Goal: Transaction & Acquisition: Purchase product/service

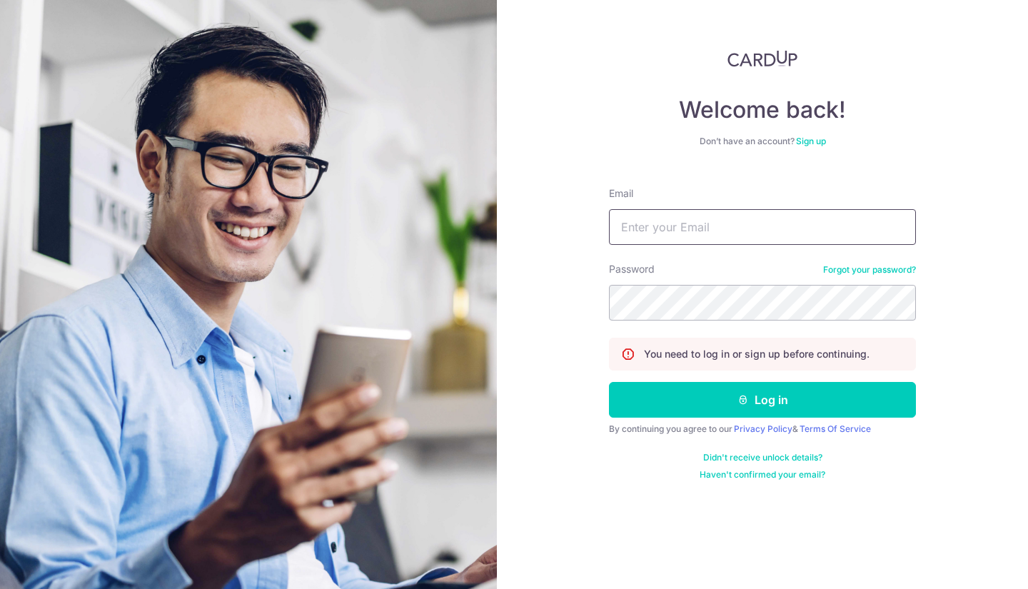
click at [636, 213] on input "Email" at bounding box center [762, 227] width 307 height 36
type input "courses@edupedia.com.sg"
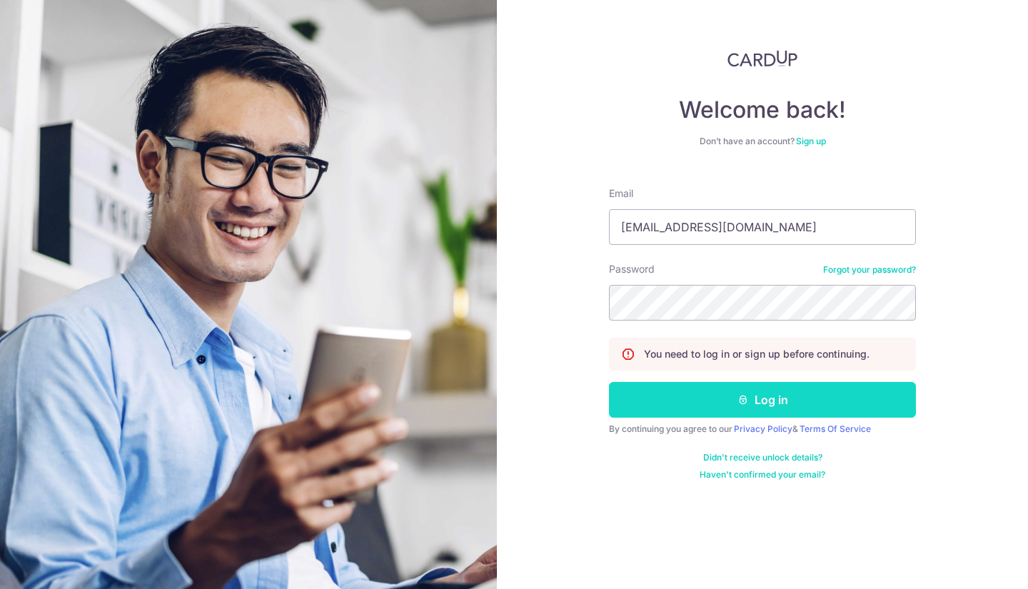
click at [678, 396] on button "Log in" at bounding box center [762, 400] width 307 height 36
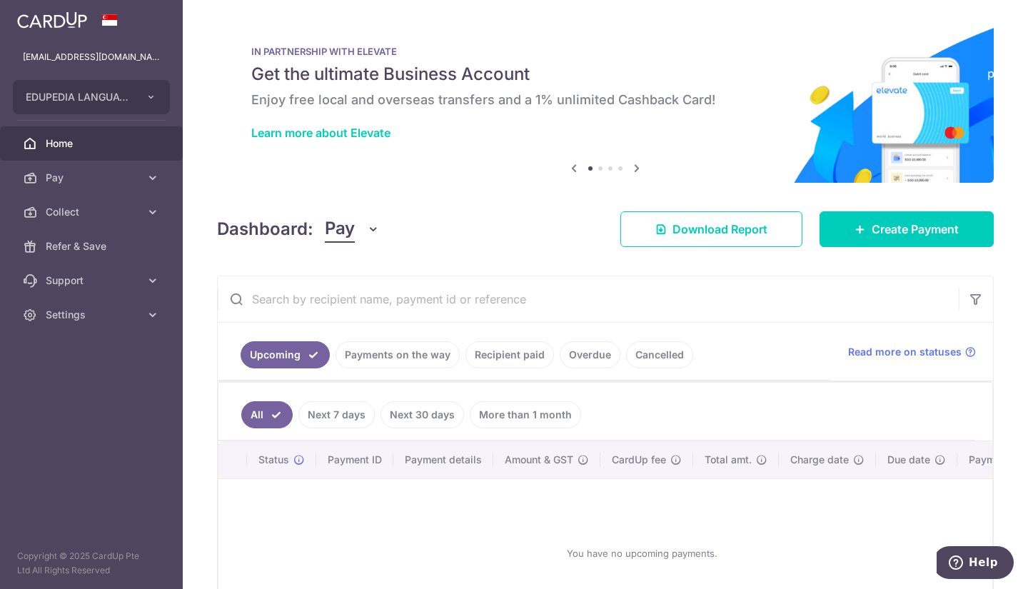
scroll to position [71, 0]
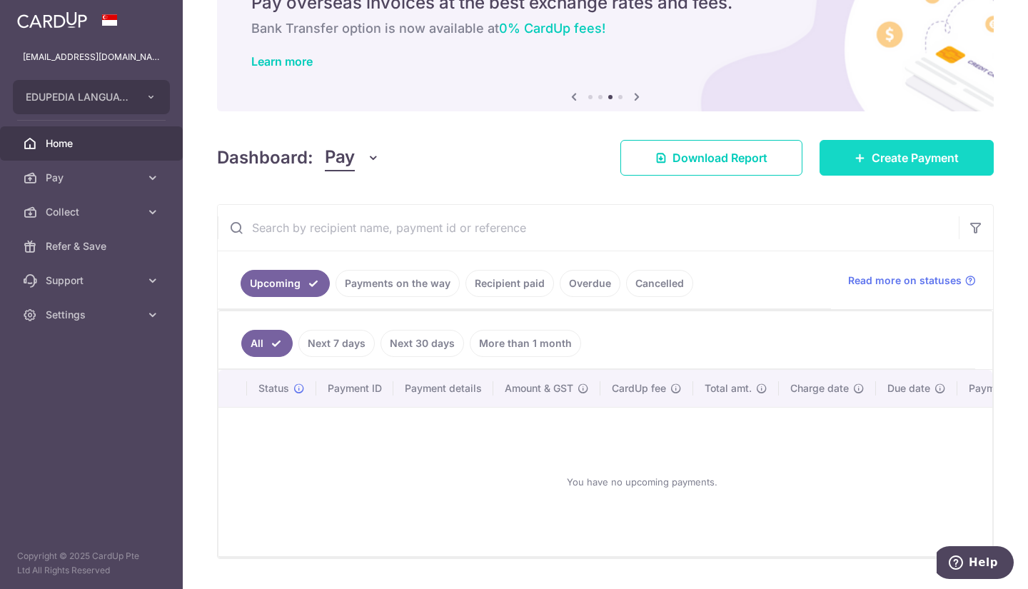
click at [834, 156] on link "Create Payment" at bounding box center [907, 158] width 174 height 36
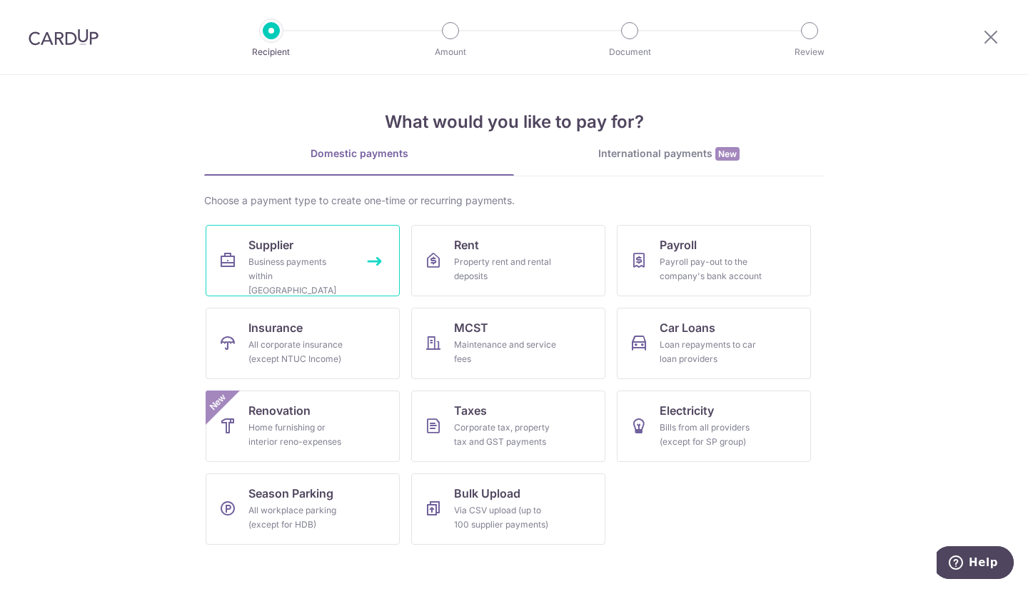
click at [290, 242] on span "Supplier" at bounding box center [270, 244] width 45 height 17
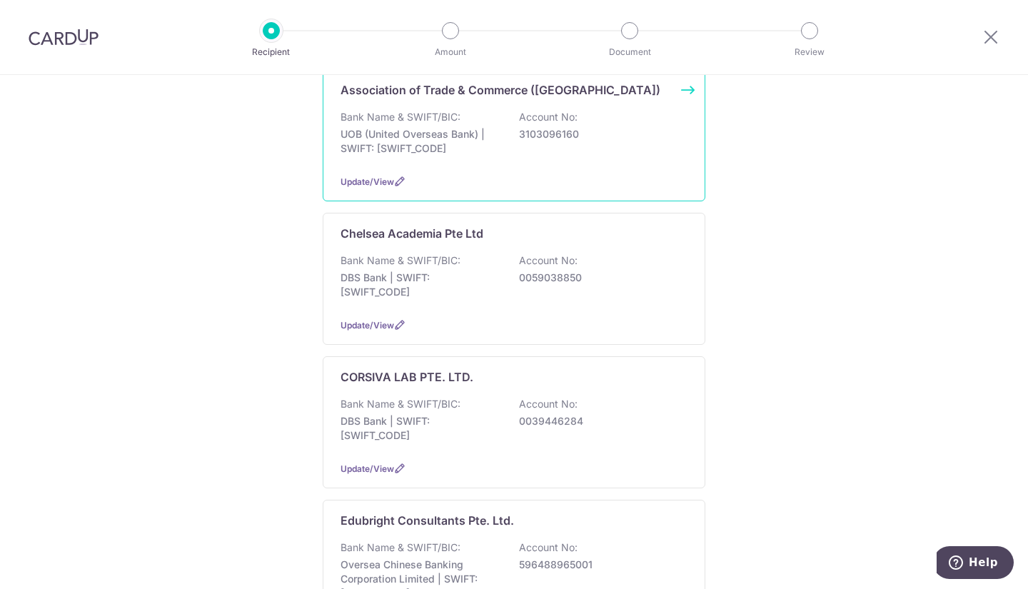
scroll to position [357, 0]
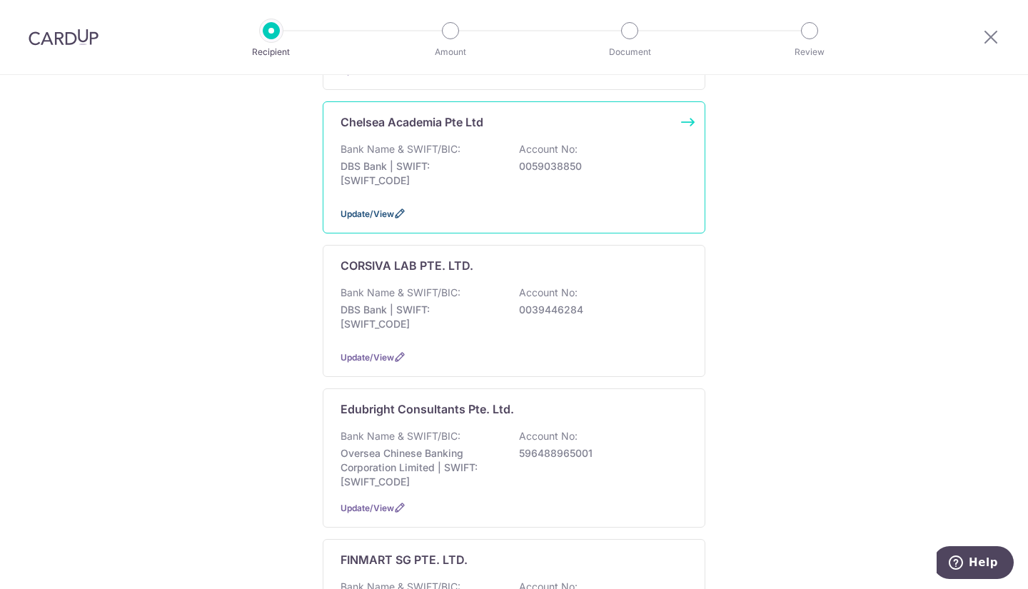
click at [396, 208] on icon at bounding box center [399, 213] width 11 height 11
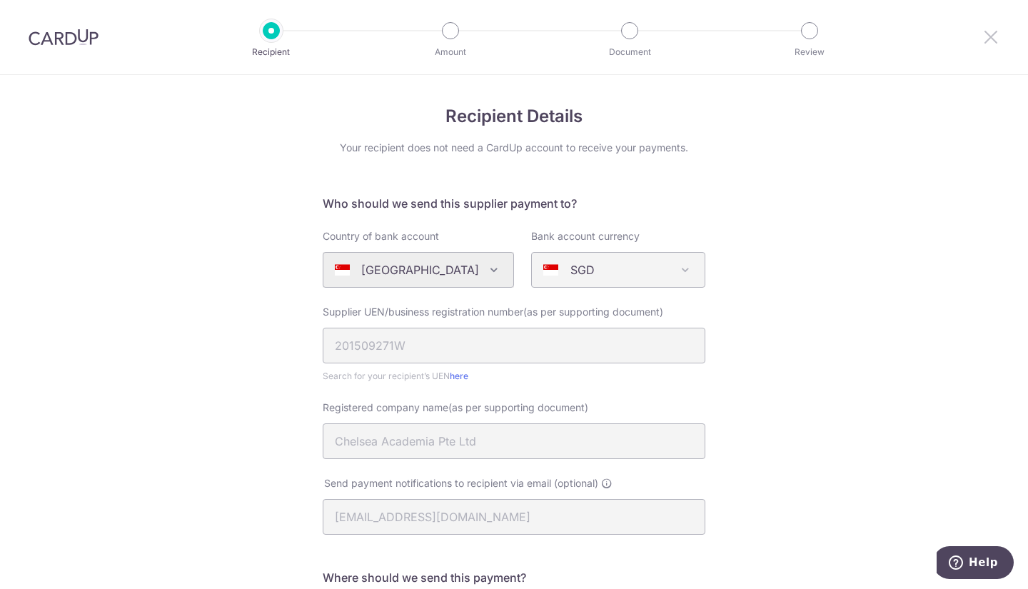
click at [990, 39] on icon at bounding box center [991, 37] width 17 height 18
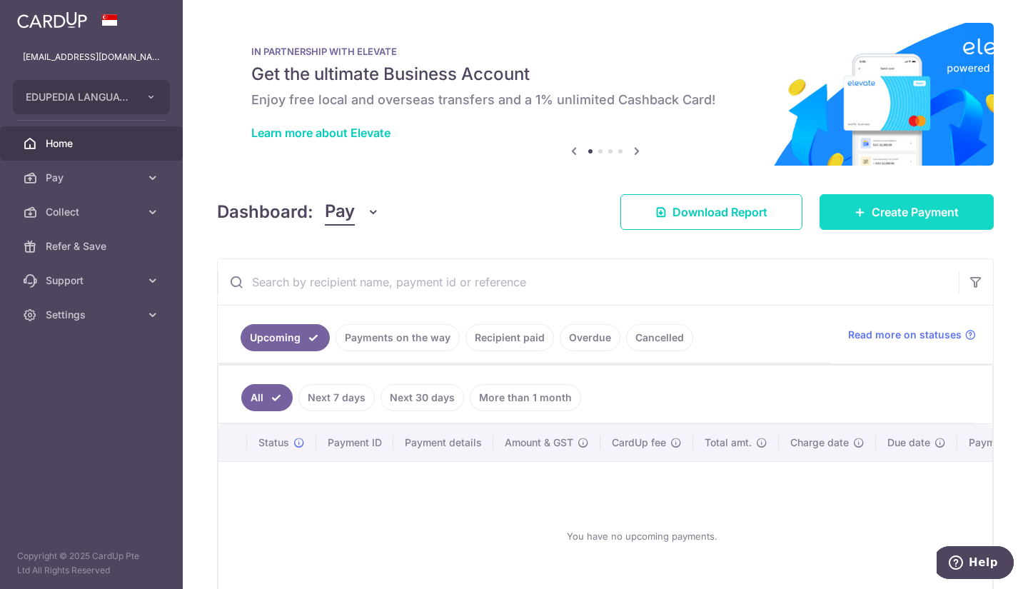
click at [823, 216] on link "Create Payment" at bounding box center [907, 212] width 174 height 36
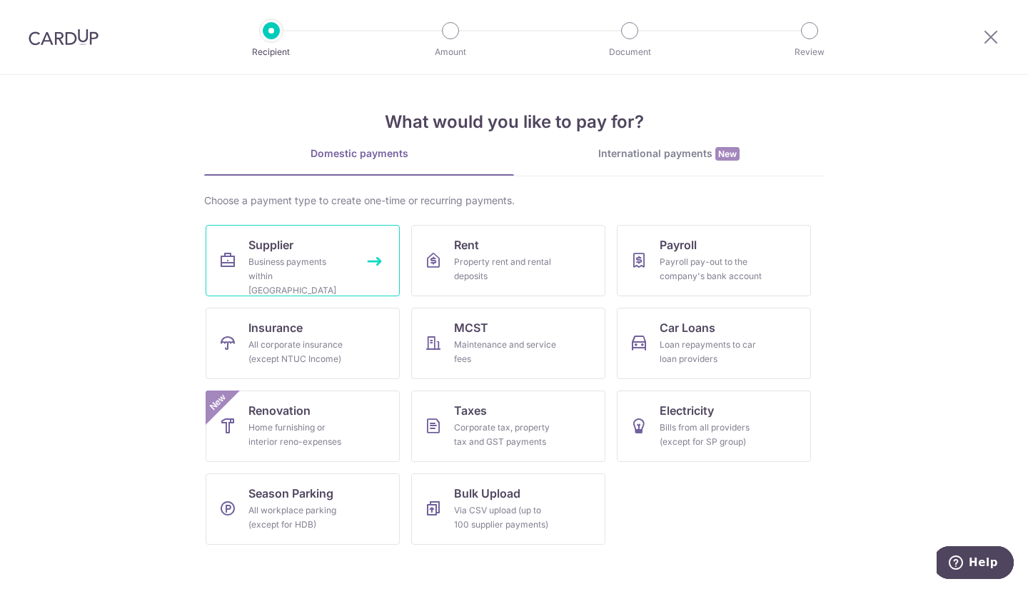
click at [306, 278] on div "Business payments within [GEOGRAPHIC_DATA]" at bounding box center [299, 276] width 103 height 43
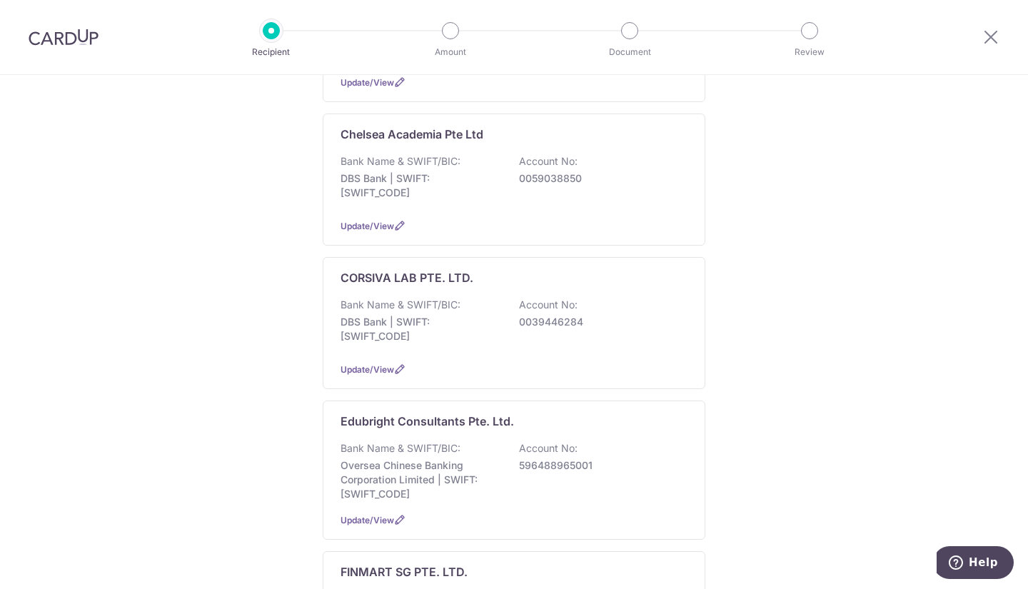
scroll to position [357, 0]
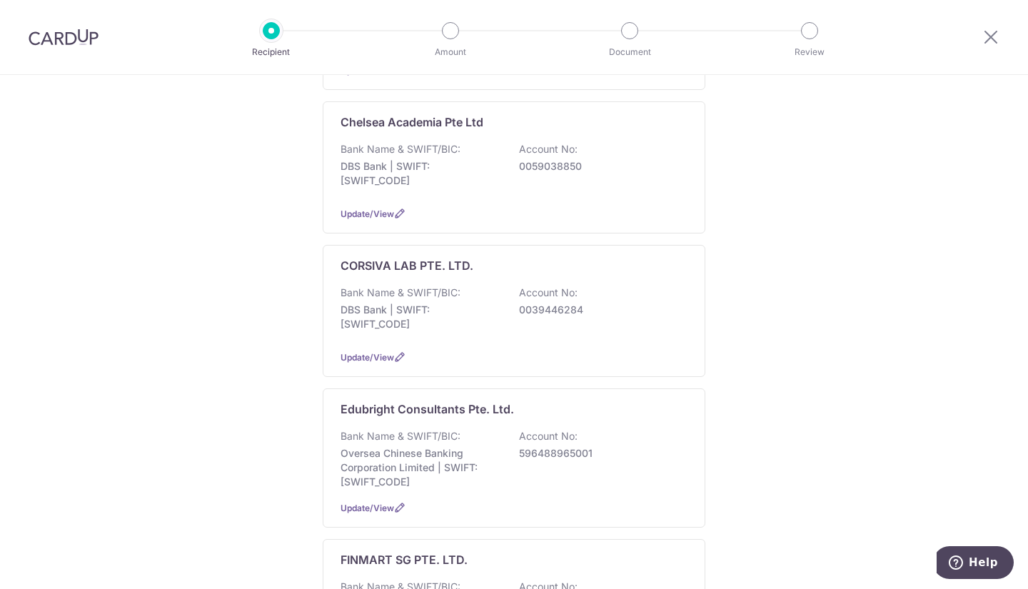
click at [35, 36] on img at bounding box center [64, 37] width 70 height 17
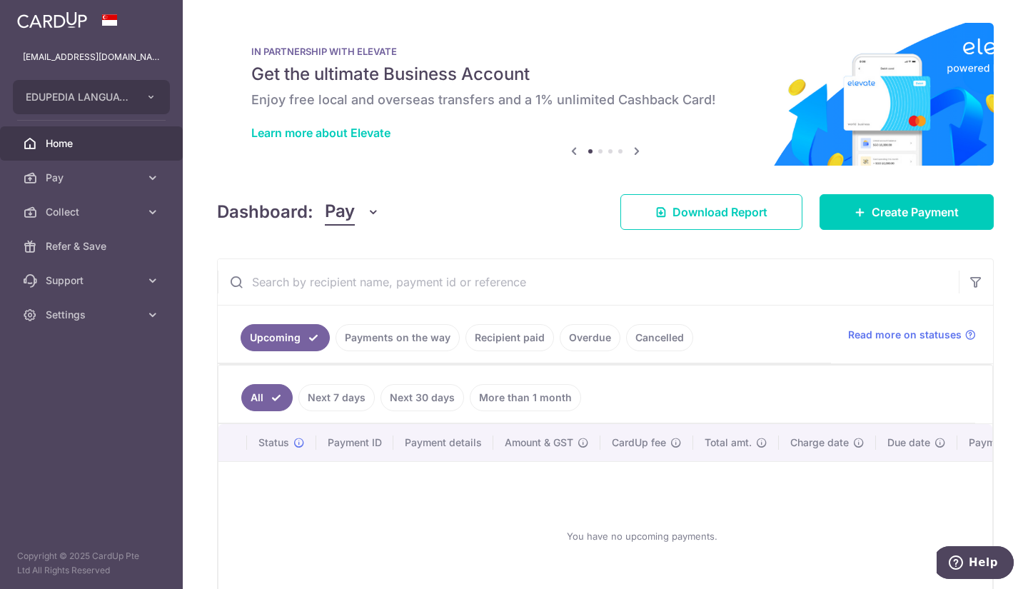
click at [534, 338] on link "Recipient paid" at bounding box center [510, 337] width 89 height 27
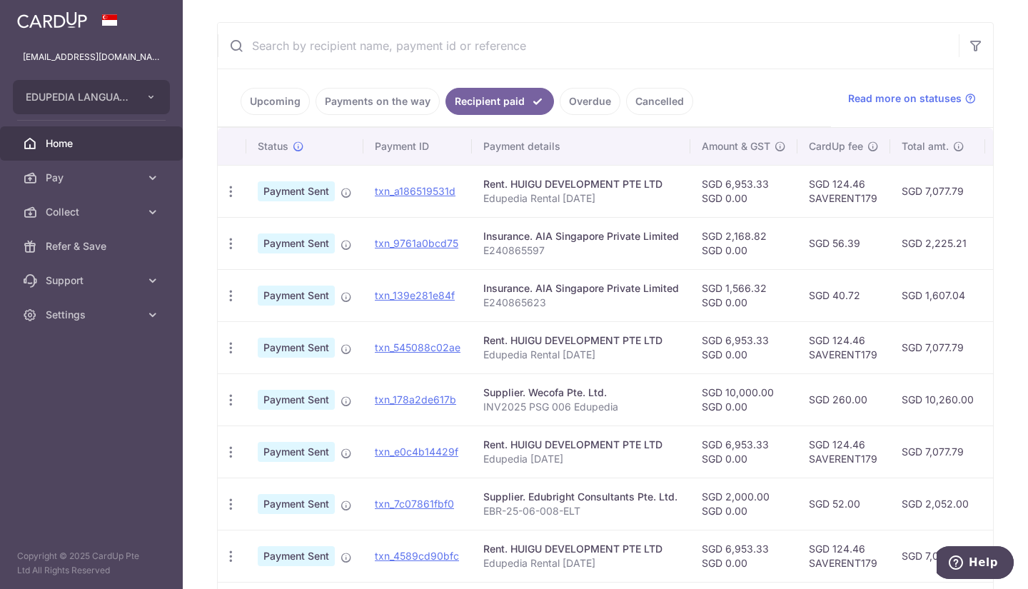
scroll to position [214, 0]
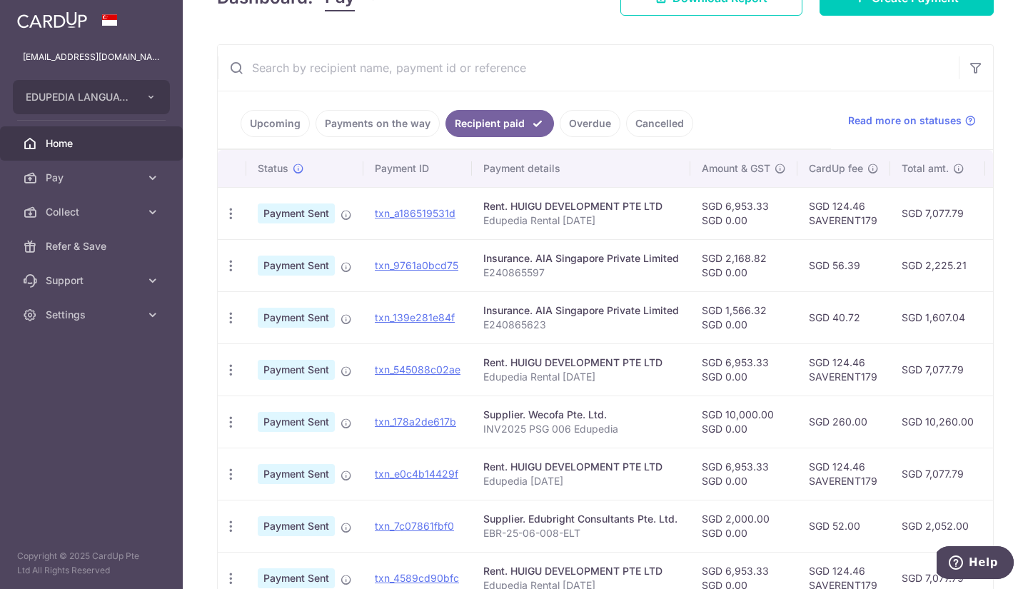
click at [267, 121] on link "Upcoming" at bounding box center [275, 123] width 69 height 27
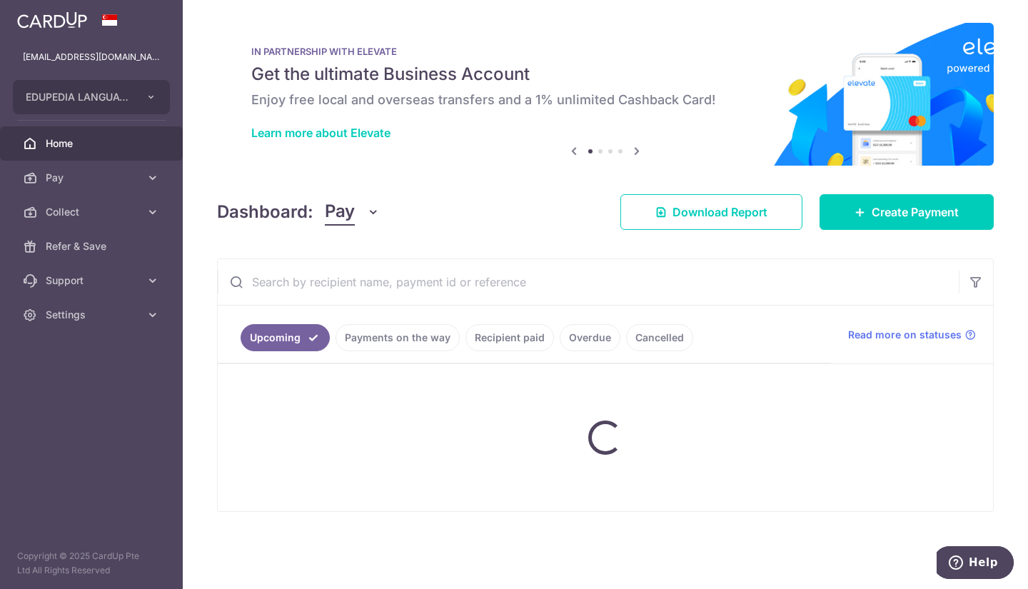
scroll to position [0, 0]
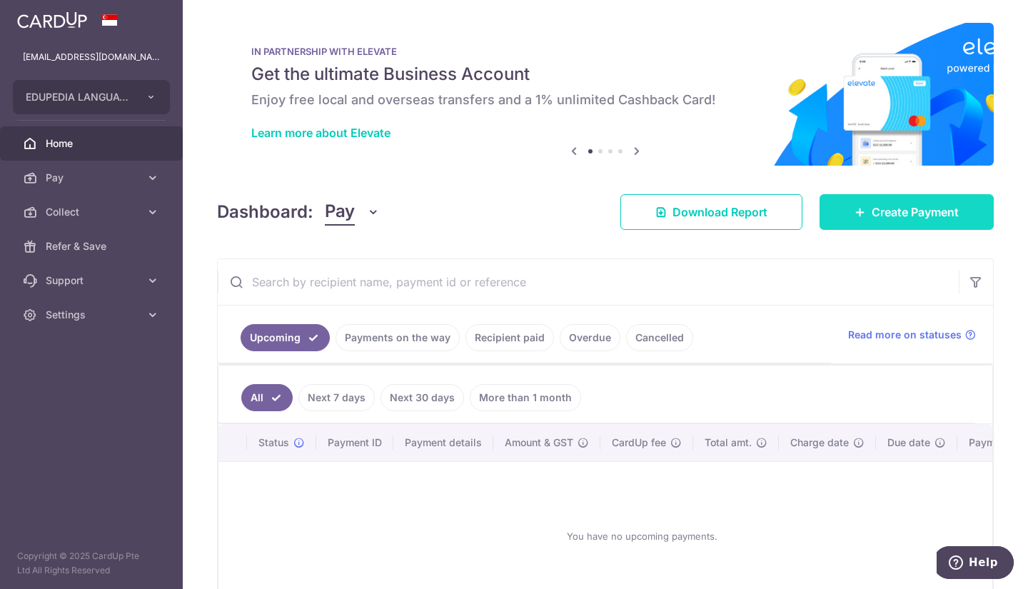
click at [935, 204] on span "Create Payment" at bounding box center [915, 212] width 87 height 17
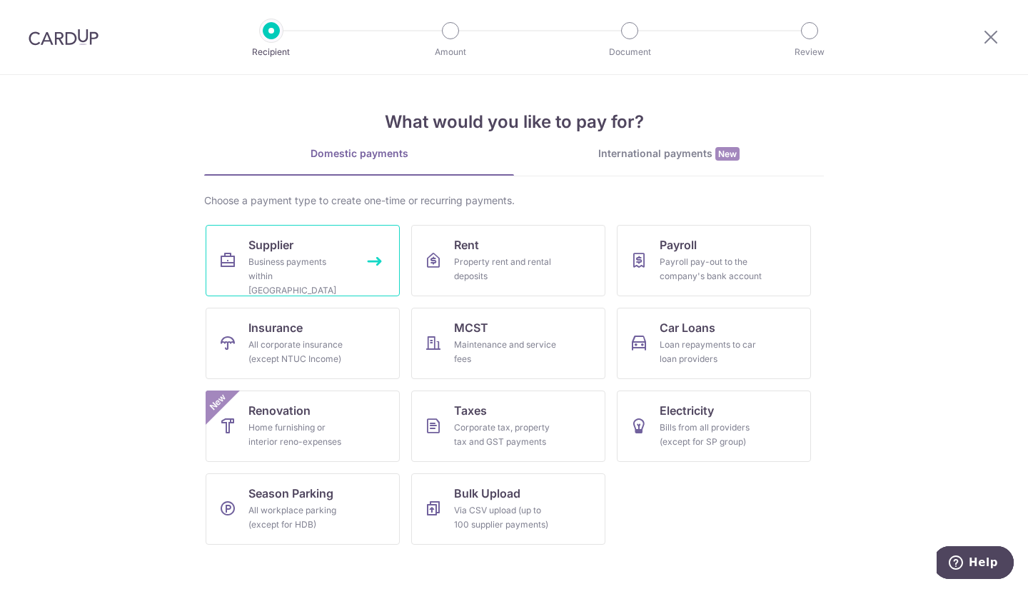
click at [315, 244] on link "Supplier Business payments within [GEOGRAPHIC_DATA]" at bounding box center [303, 260] width 194 height 71
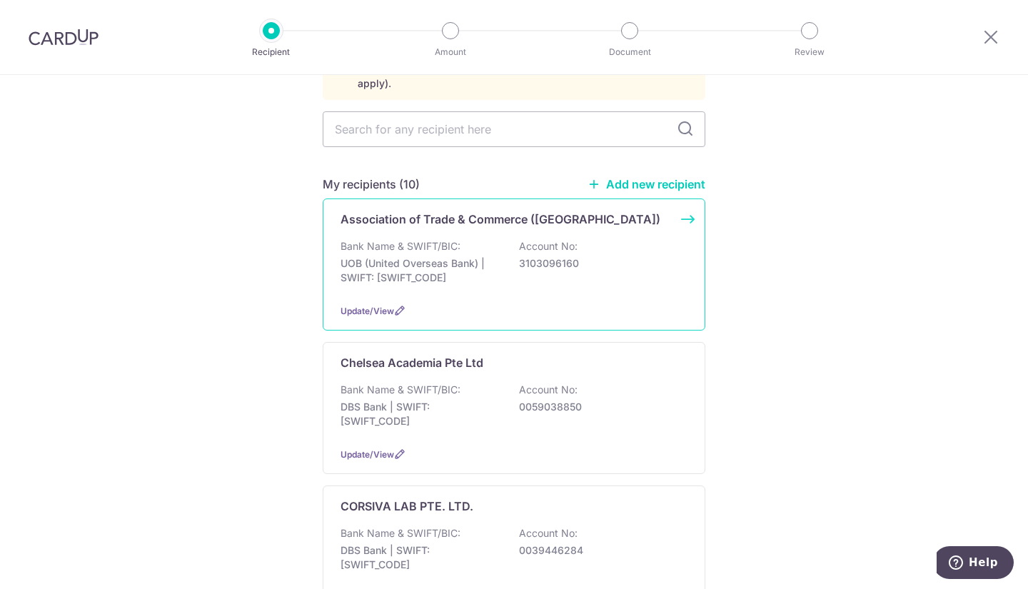
scroll to position [286, 0]
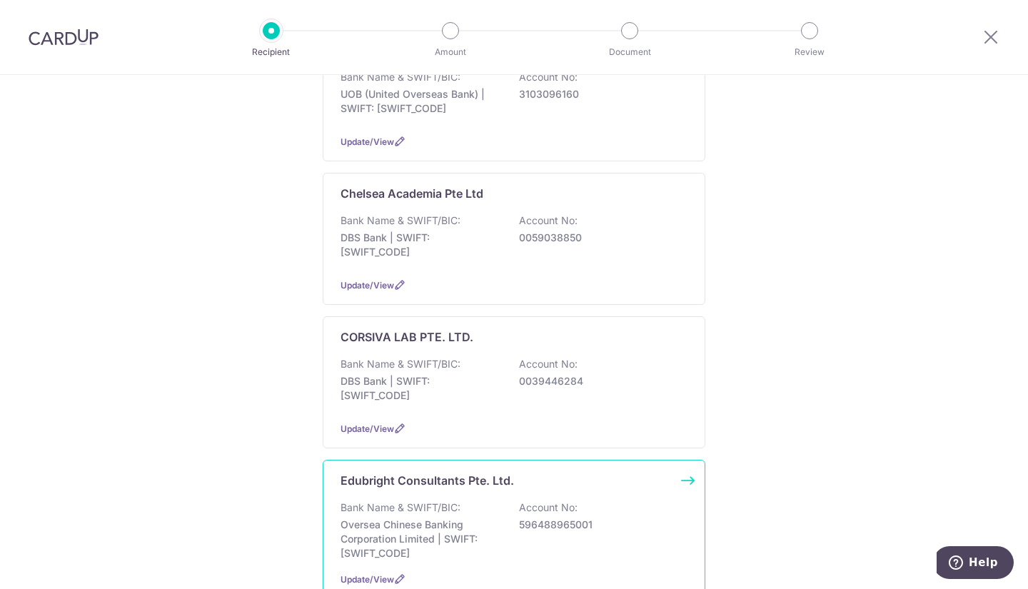
click at [467, 481] on div "Edubright Consultants Pte. Ltd. Bank Name & SWIFT/BIC: Oversea Chinese Banking …" at bounding box center [514, 529] width 383 height 139
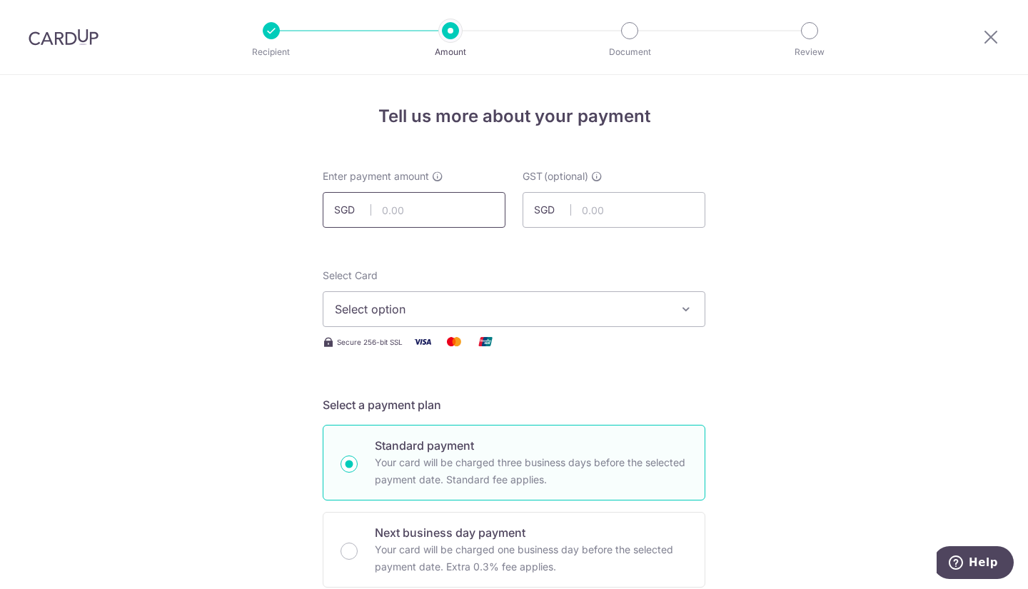
click at [410, 211] on input "text" at bounding box center [414, 210] width 183 height 36
type input "2,000.00"
click at [581, 314] on span "Select option" at bounding box center [501, 309] width 333 height 17
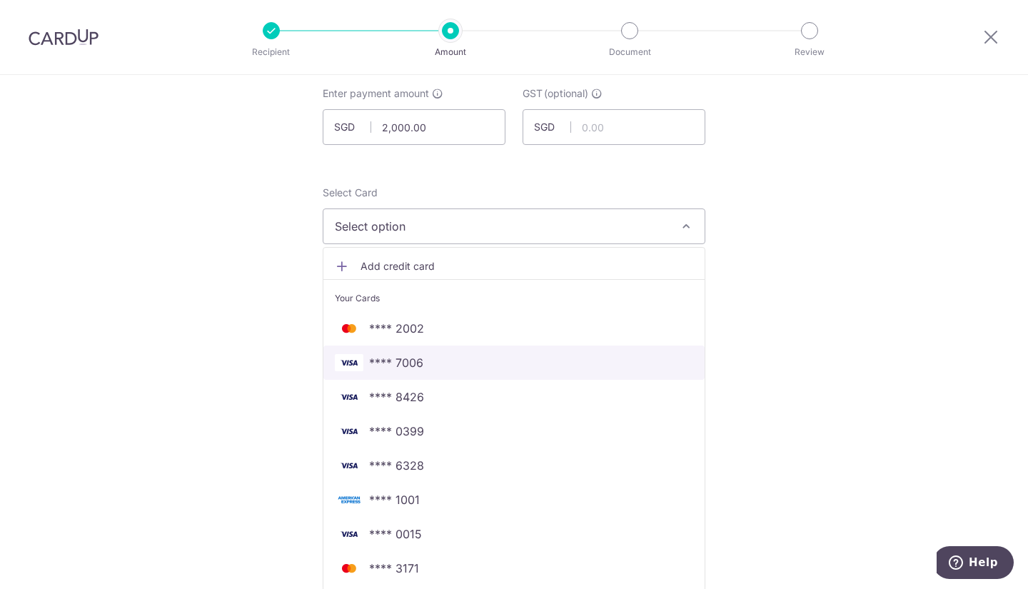
scroll to position [143, 0]
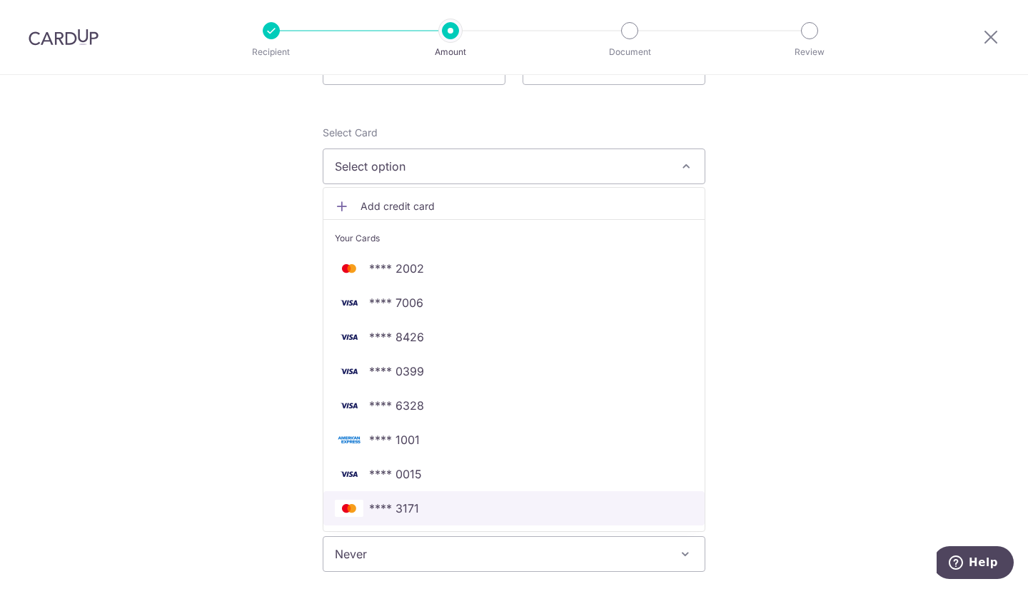
click at [395, 511] on span "**** 3171" at bounding box center [394, 508] width 50 height 17
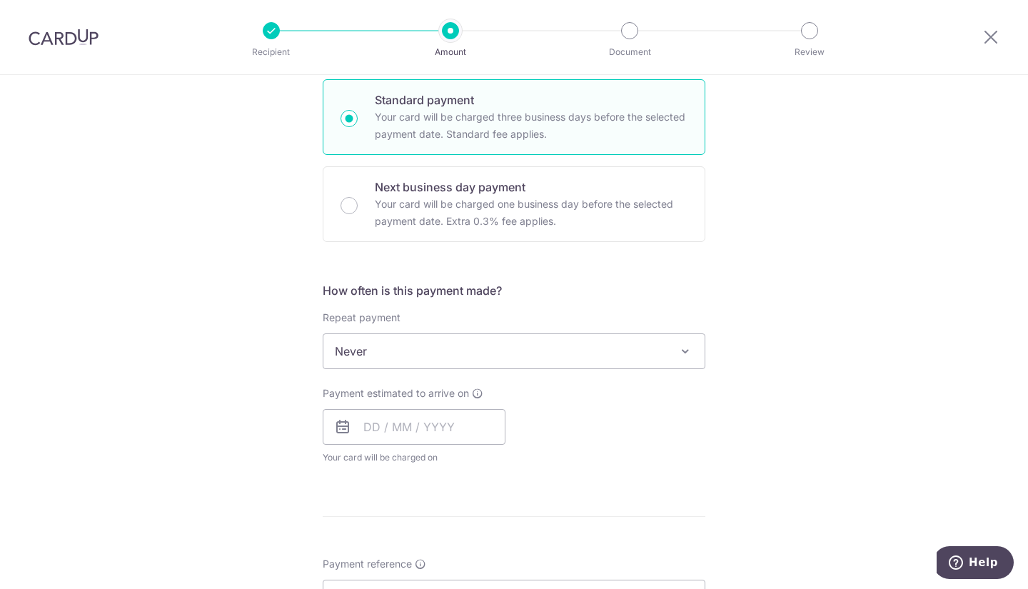
scroll to position [428, 0]
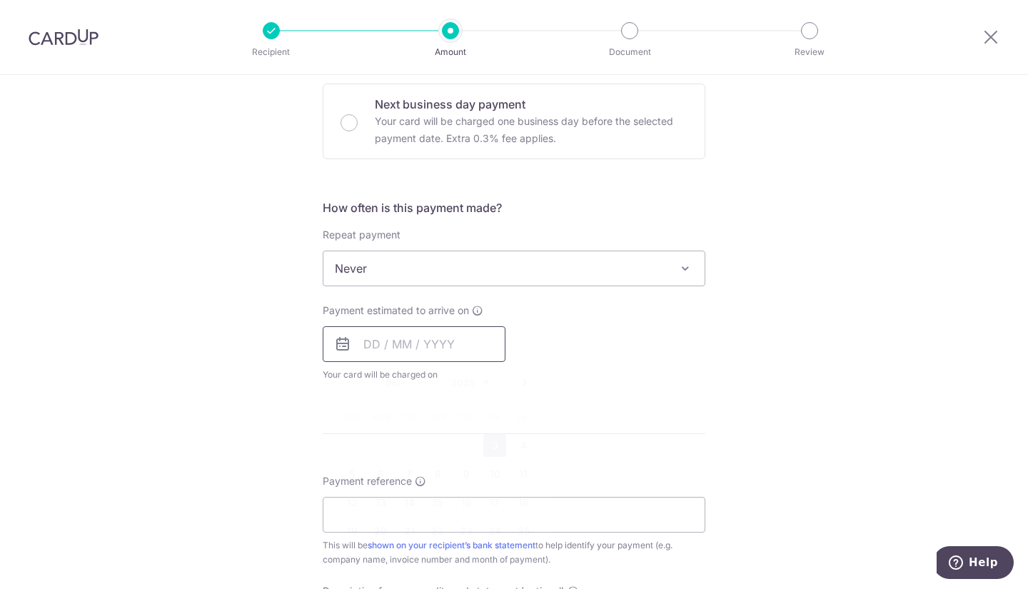
click at [443, 339] on input "text" at bounding box center [414, 344] width 183 height 36
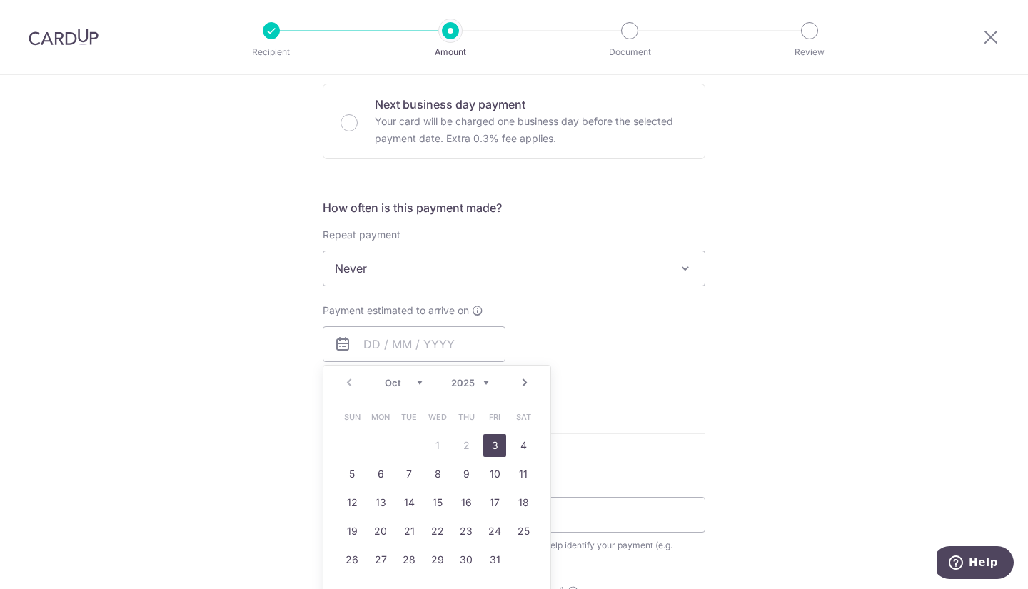
click at [487, 443] on link "3" at bounding box center [494, 445] width 23 height 23
type input "[DATE]"
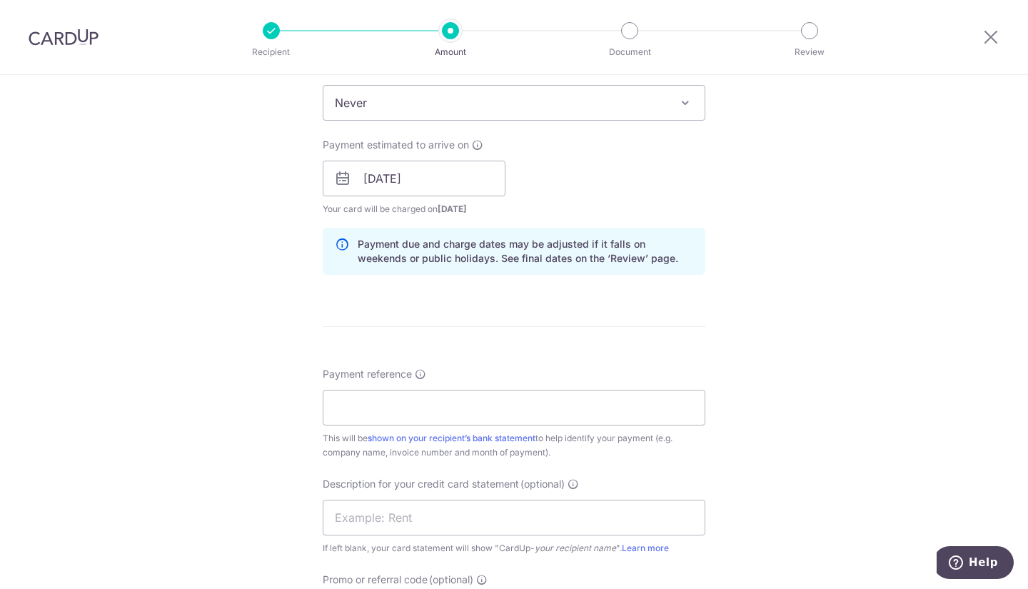
scroll to position [643, 0]
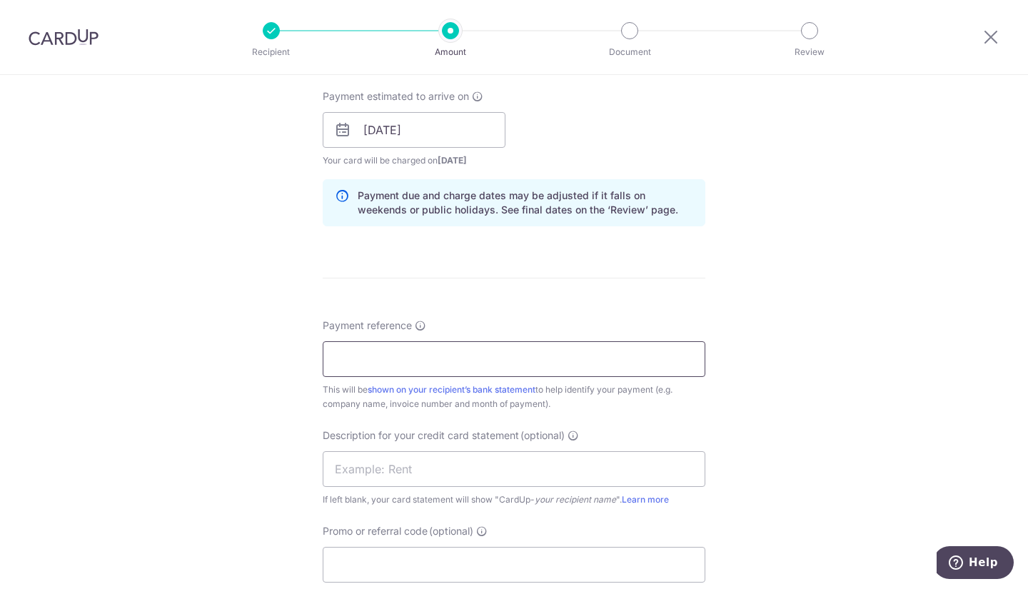
click at [598, 356] on input "Payment reference" at bounding box center [514, 359] width 383 height 36
paste input "EBR-25-07-009-ELT"
type input "EBR-25-07-009-ELT"
click at [449, 461] on input "text" at bounding box center [514, 469] width 383 height 36
type input "Michael Poh CP"
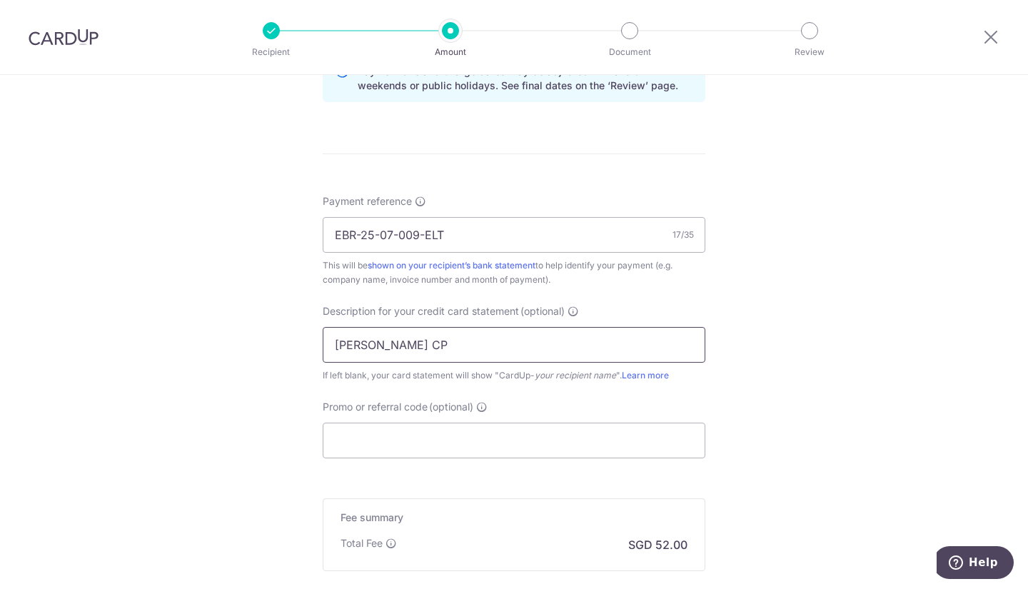
scroll to position [928, 0]
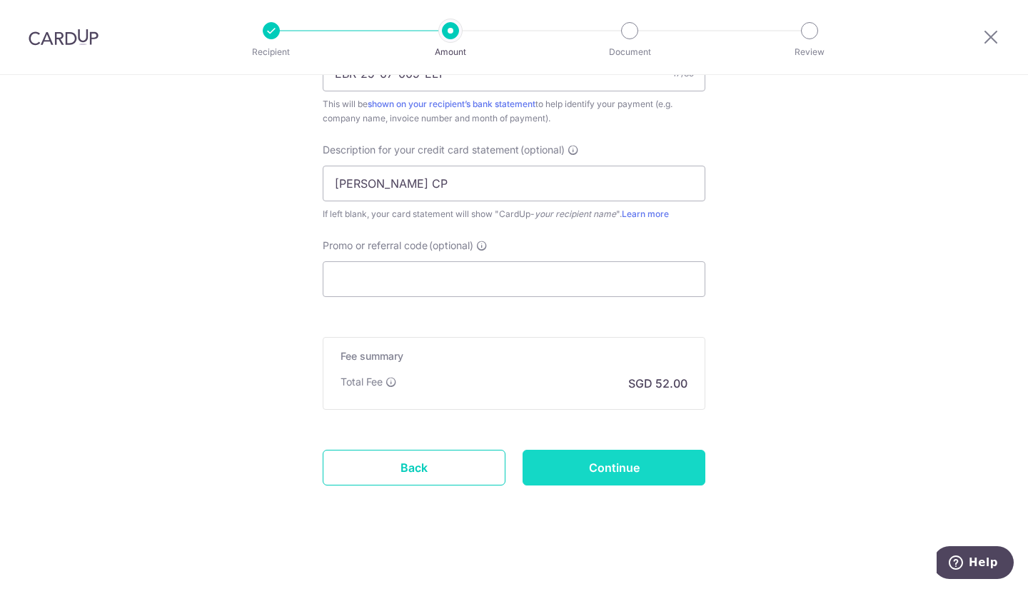
click at [628, 461] on input "Continue" at bounding box center [614, 468] width 183 height 36
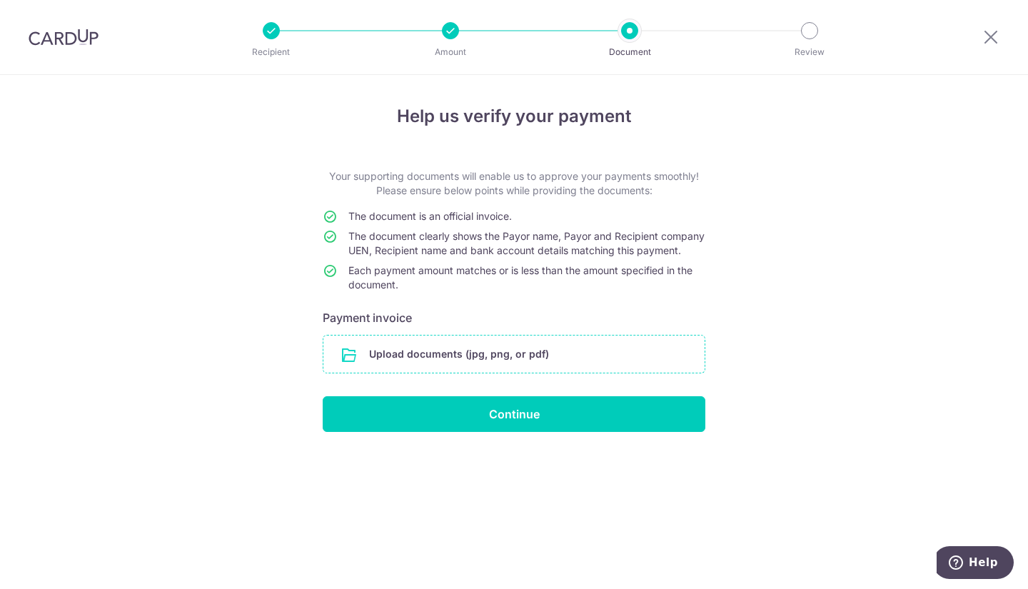
click at [438, 353] on input "file" at bounding box center [513, 354] width 381 height 37
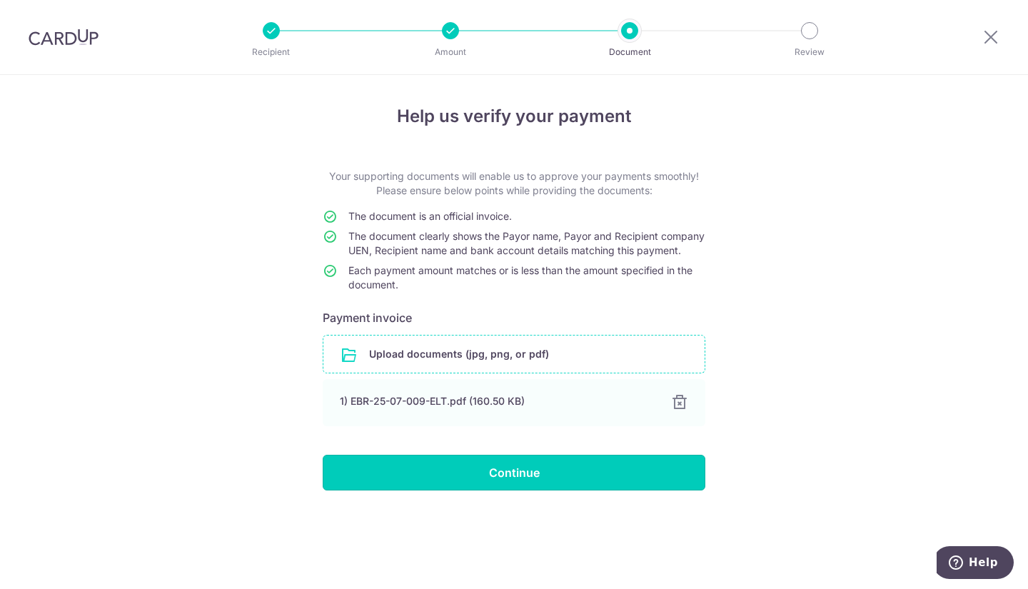
click at [636, 491] on input "Continue" at bounding box center [514, 473] width 383 height 36
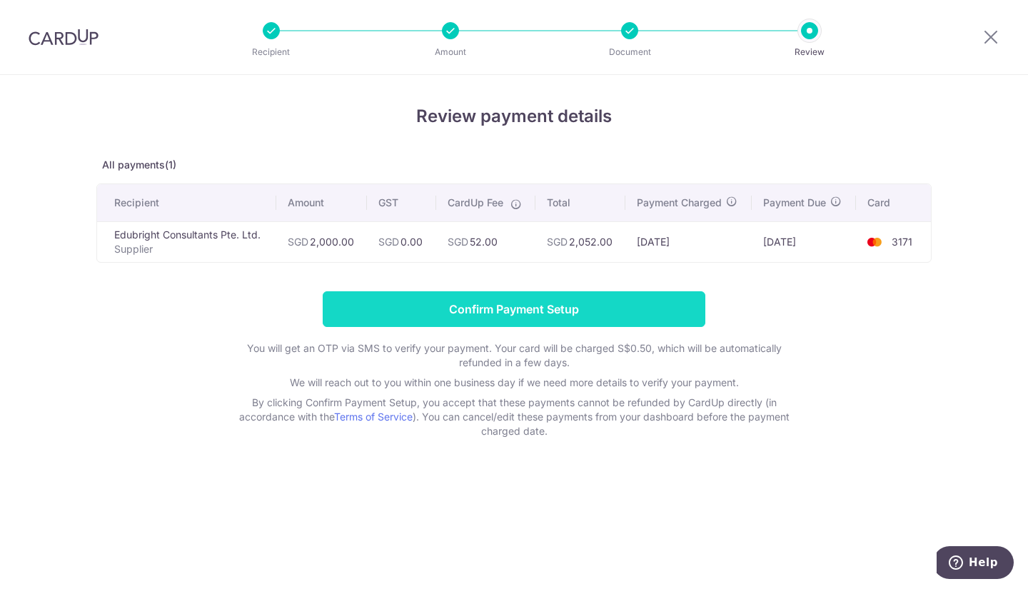
click at [622, 305] on input "Confirm Payment Setup" at bounding box center [514, 309] width 383 height 36
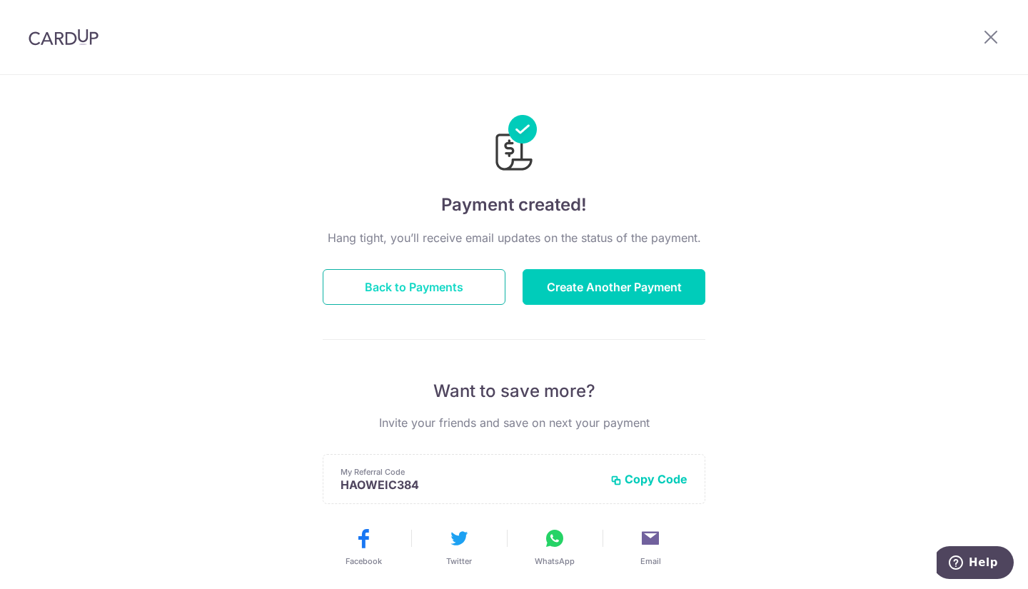
click at [438, 293] on button "Back to Payments" at bounding box center [414, 287] width 183 height 36
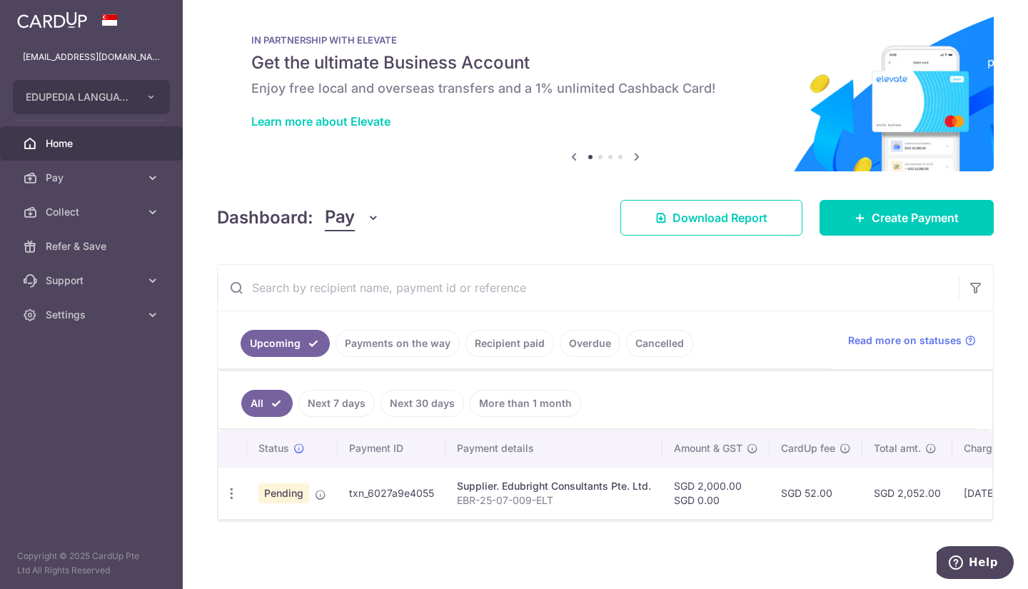
scroll to position [19, 0]
click at [923, 211] on span "Create Payment" at bounding box center [915, 217] width 87 height 17
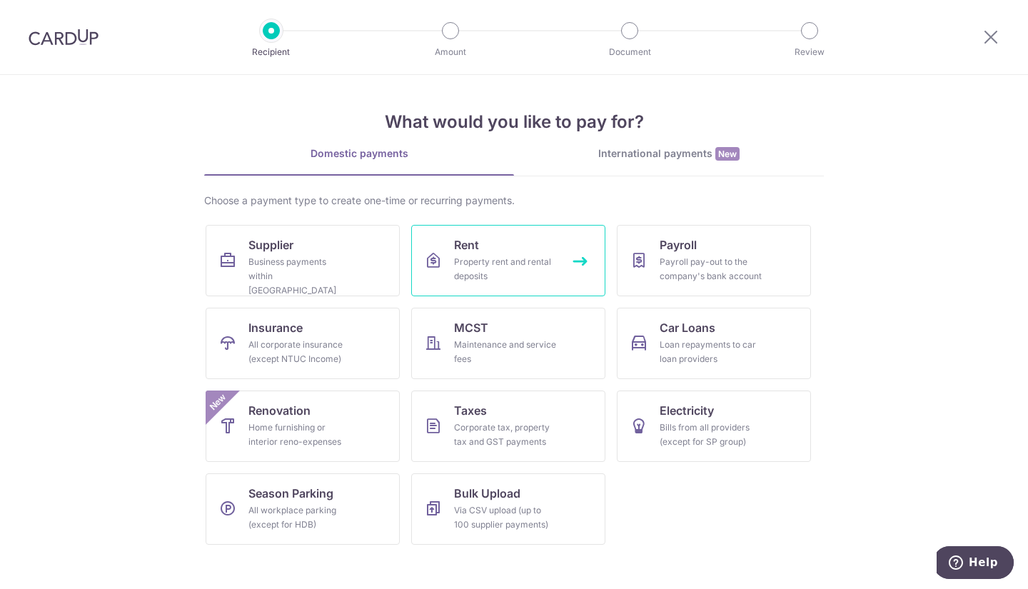
click at [501, 266] on div "Property rent and rental deposits" at bounding box center [505, 269] width 103 height 29
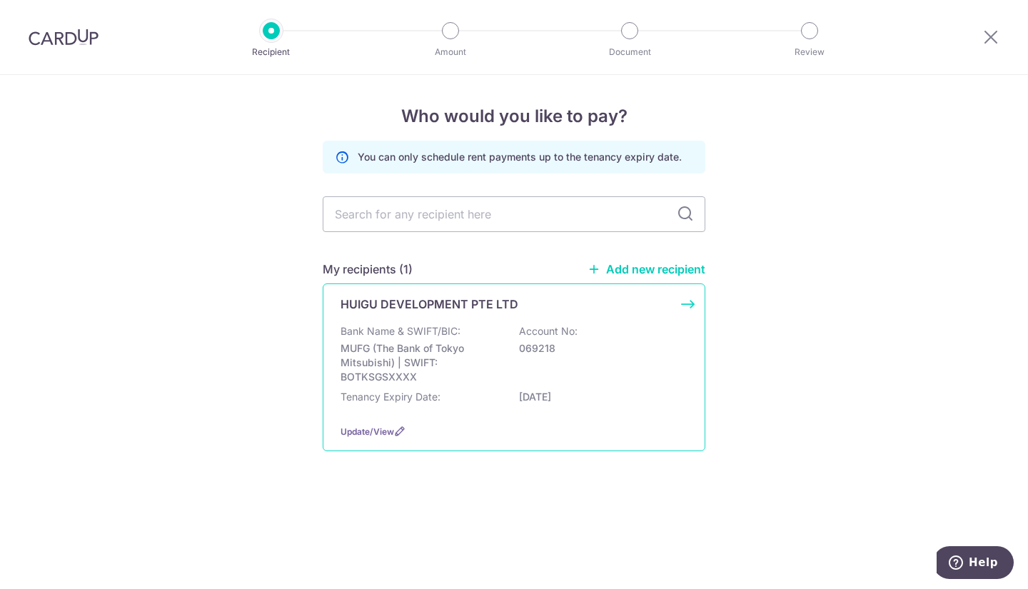
click at [468, 326] on div "Bank Name & SWIFT/BIC: MUFG (The Bank of Tokyo Mitsubishi) | SWIFT: BOTKSGSXXXX…" at bounding box center [514, 354] width 347 height 60
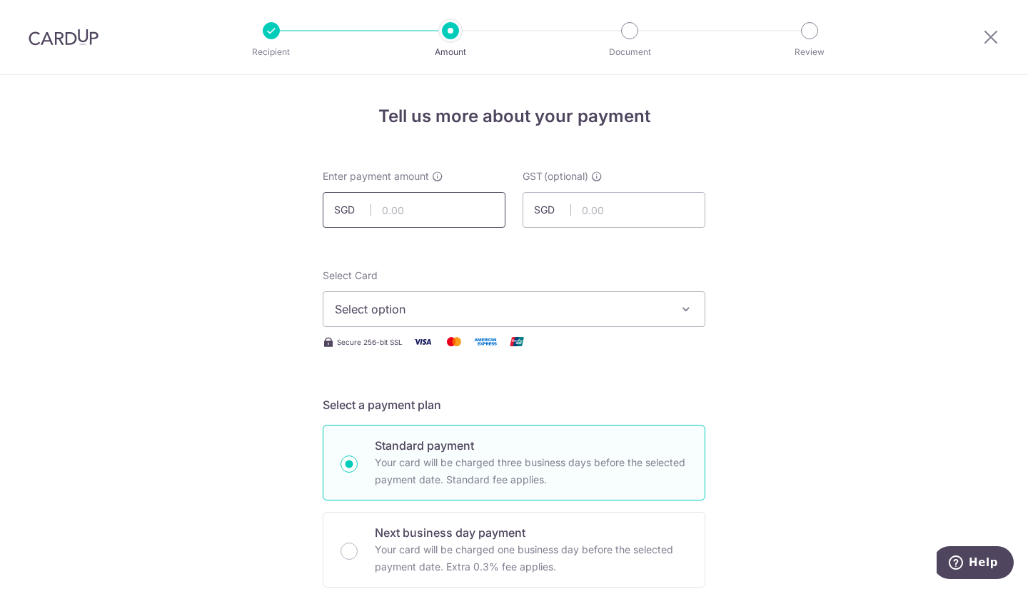
click at [385, 197] on input "text" at bounding box center [414, 210] width 183 height 36
type input "6,953.33"
click at [427, 307] on span "Select option" at bounding box center [501, 309] width 333 height 17
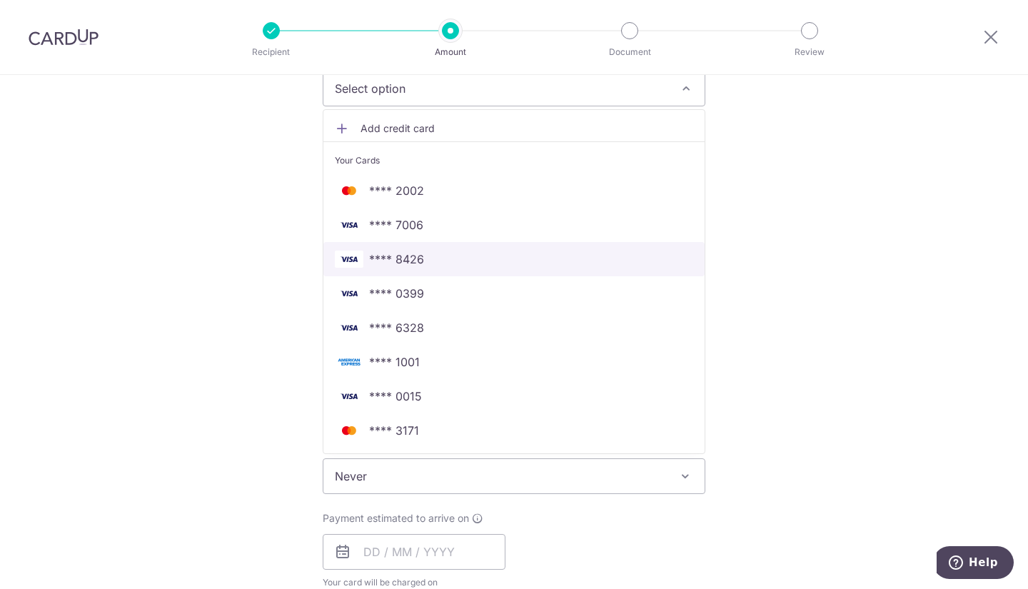
scroll to position [286, 0]
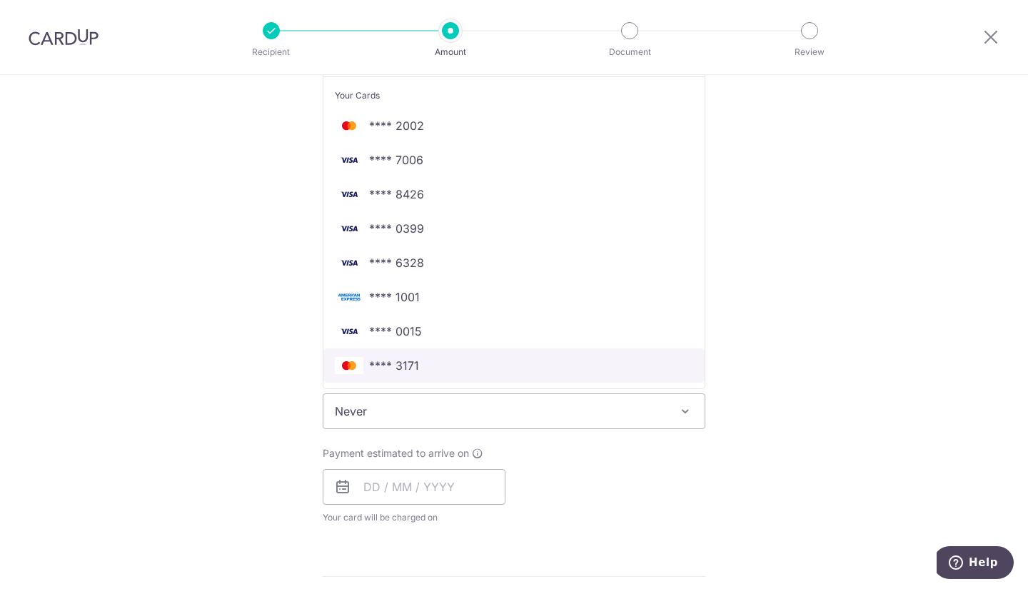
click at [411, 373] on span "**** 3171" at bounding box center [394, 365] width 50 height 17
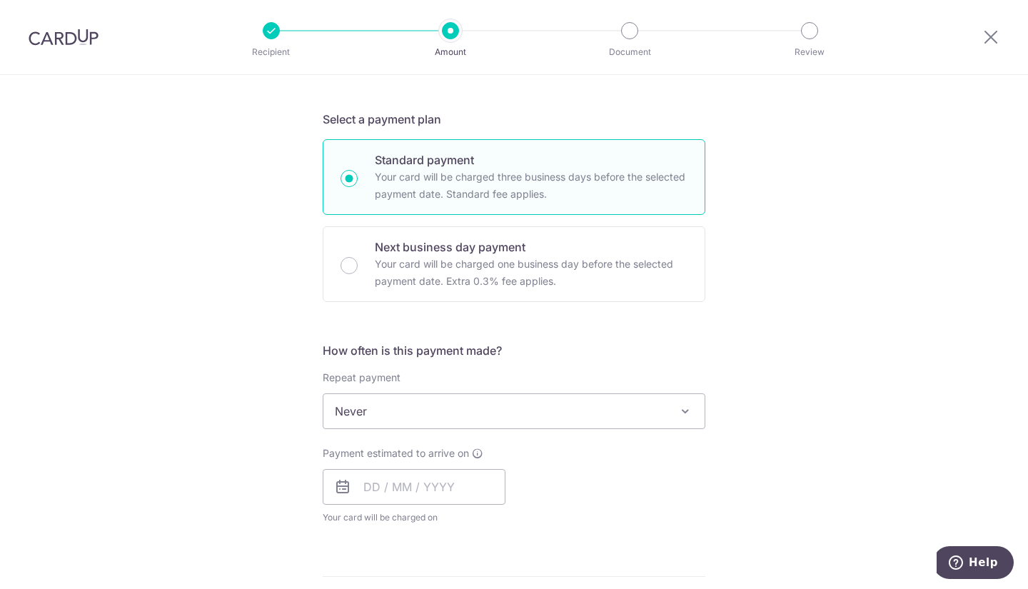
click at [407, 413] on span "Never" at bounding box center [513, 411] width 381 height 34
click at [862, 381] on div "Tell us more about your payment Enter payment amount SGD 6,953.33 6953.33 GST (…" at bounding box center [514, 482] width 1028 height 1387
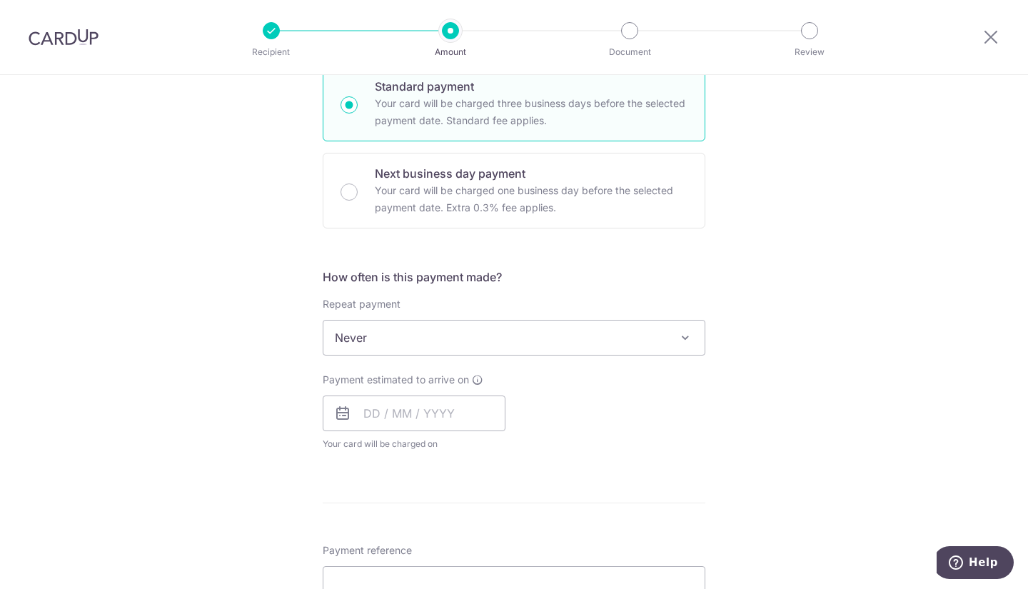
scroll to position [500, 0]
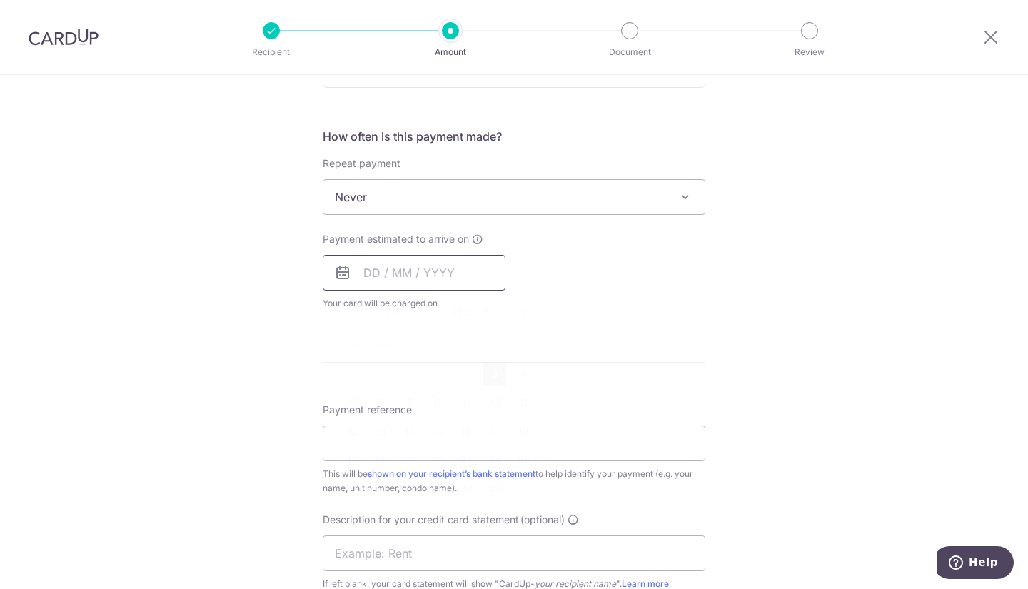
click at [383, 263] on input "text" at bounding box center [414, 273] width 183 height 36
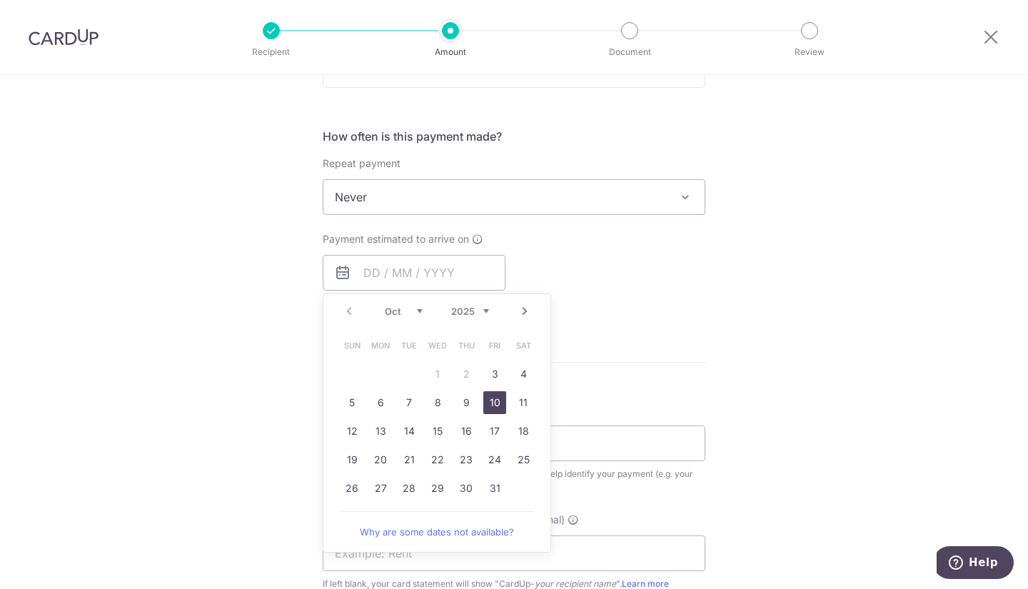
click at [489, 398] on link "10" at bounding box center [494, 402] width 23 height 23
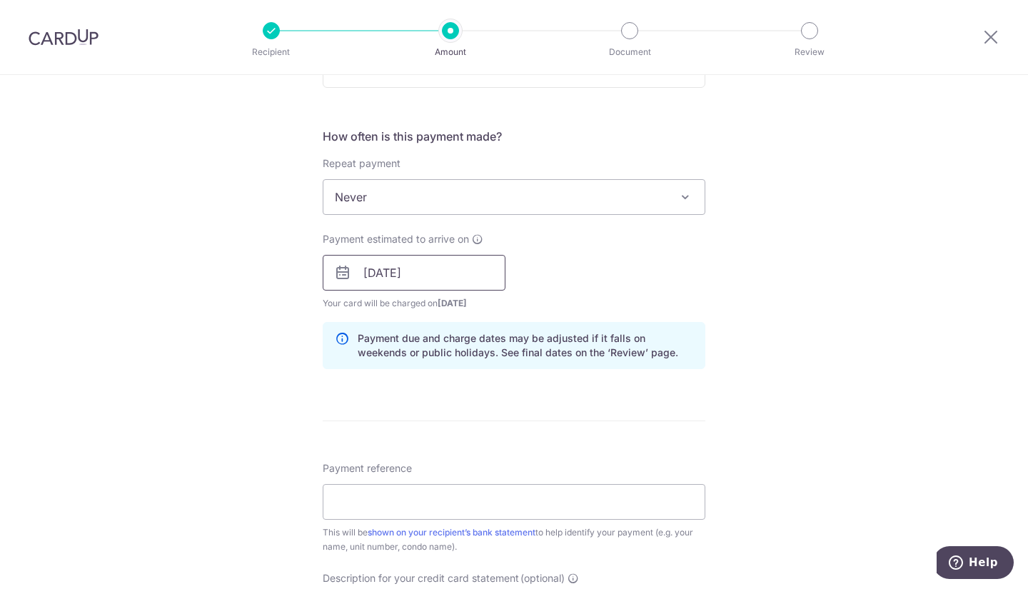
click at [456, 278] on input "10/10/2025" at bounding box center [414, 273] width 183 height 36
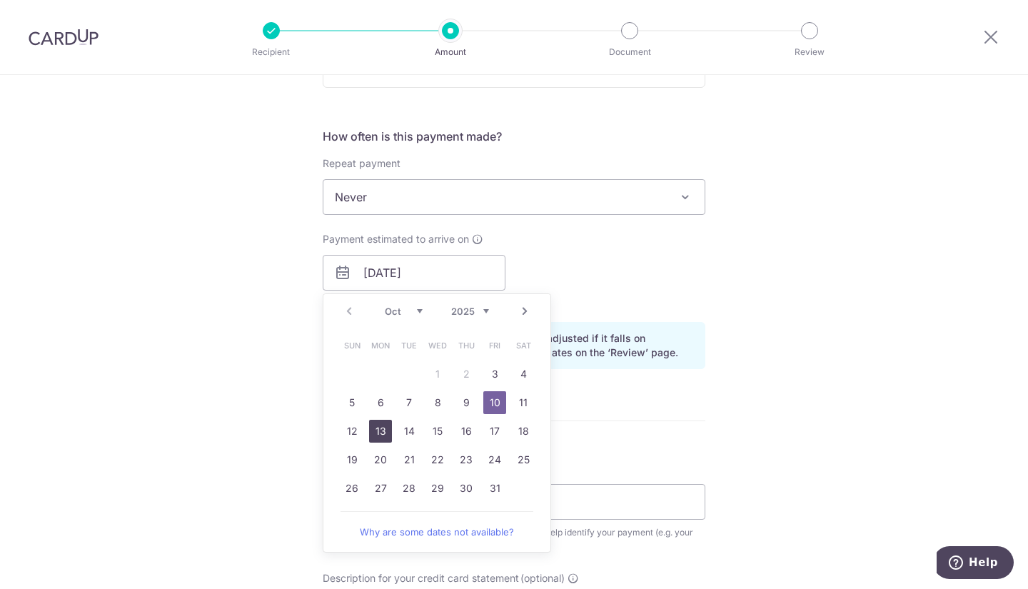
click at [376, 427] on link "13" at bounding box center [380, 431] width 23 height 23
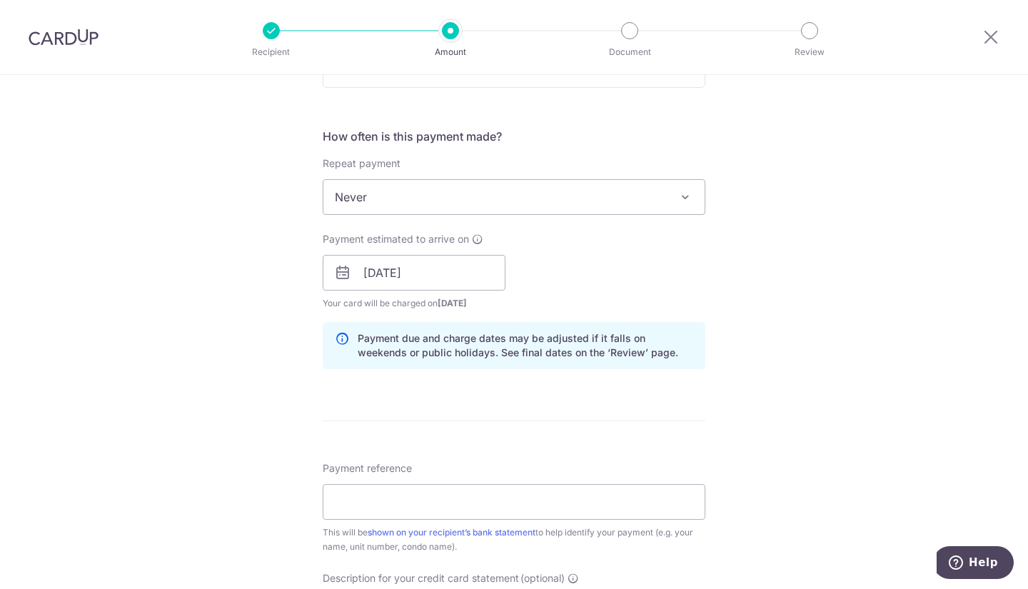
click at [840, 311] on div "Tell us more about your payment Enter payment amount SGD 6,953.33 6953.33 GST (…" at bounding box center [514, 298] width 1028 height 1446
click at [628, 269] on div "Payment estimated to arrive on 13/10/2025 Prev Next Jan Feb Mar Apr May Jun Jul…" at bounding box center [514, 271] width 400 height 79
click at [452, 268] on input "13/10/2025" at bounding box center [414, 273] width 183 height 36
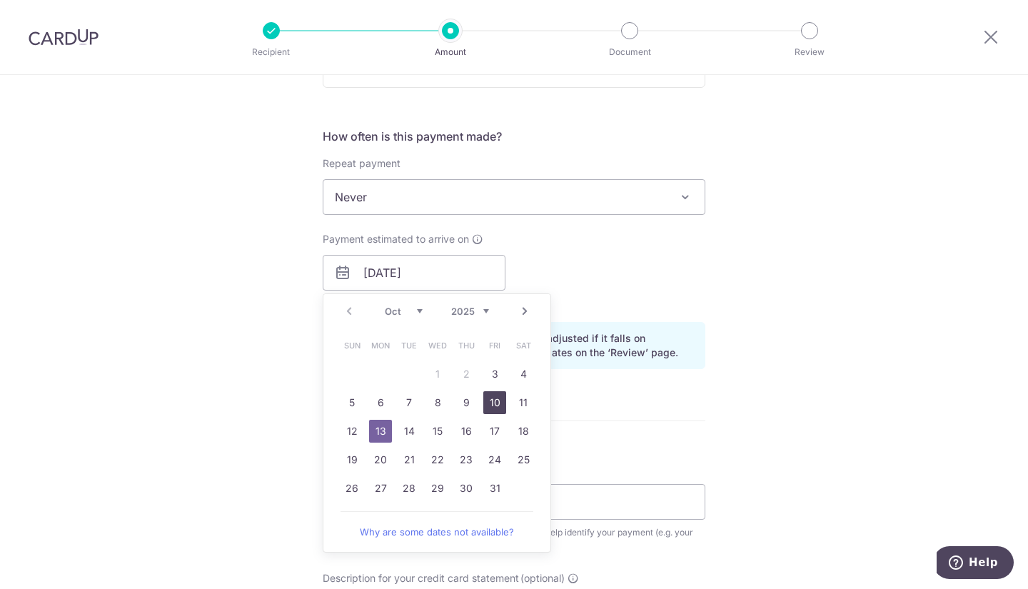
click at [496, 405] on link "10" at bounding box center [494, 402] width 23 height 23
type input "10/10/2025"
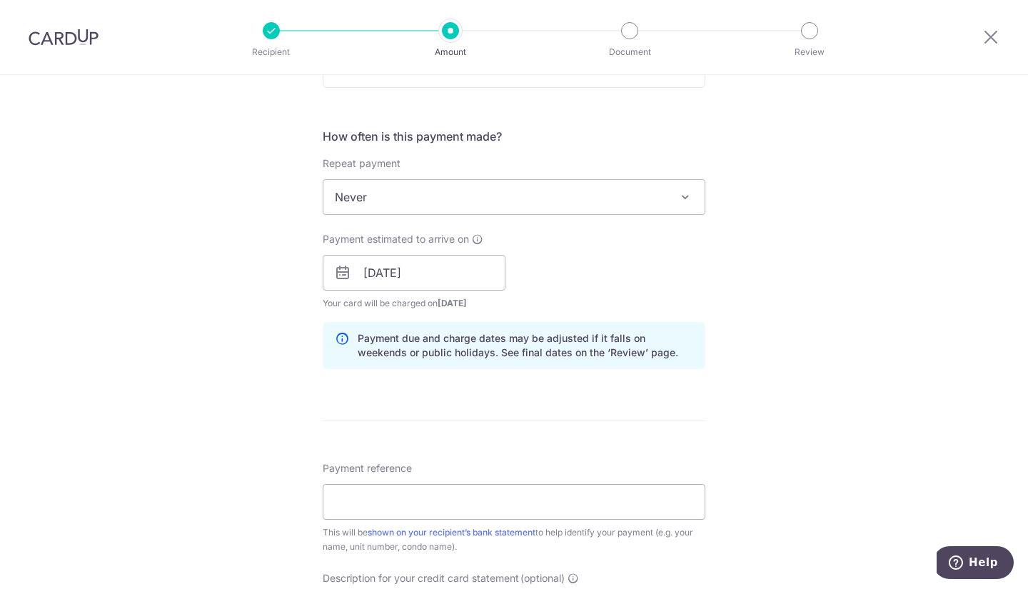
click at [558, 271] on div "Payment estimated to arrive on 10/10/2025 Prev Next Jan Feb Mar Apr May Jun Jul…" at bounding box center [514, 271] width 400 height 79
click at [460, 271] on input "10/10/2025" at bounding box center [414, 273] width 183 height 36
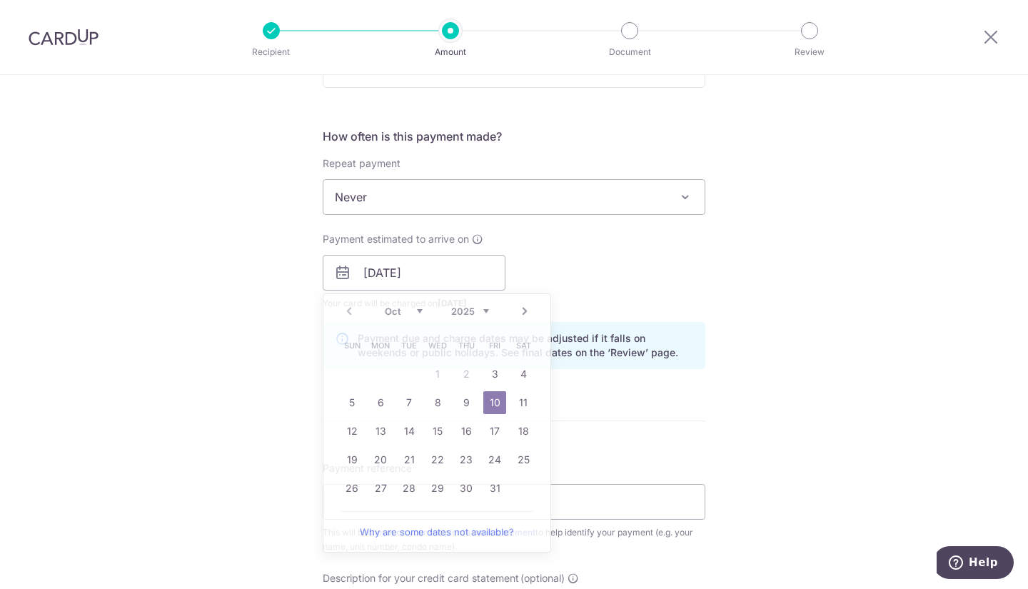
click at [658, 302] on div "Payment estimated to arrive on 10/10/2025 Prev Next Oct Nov Dec 2025 2026 2027 …" at bounding box center [514, 271] width 400 height 79
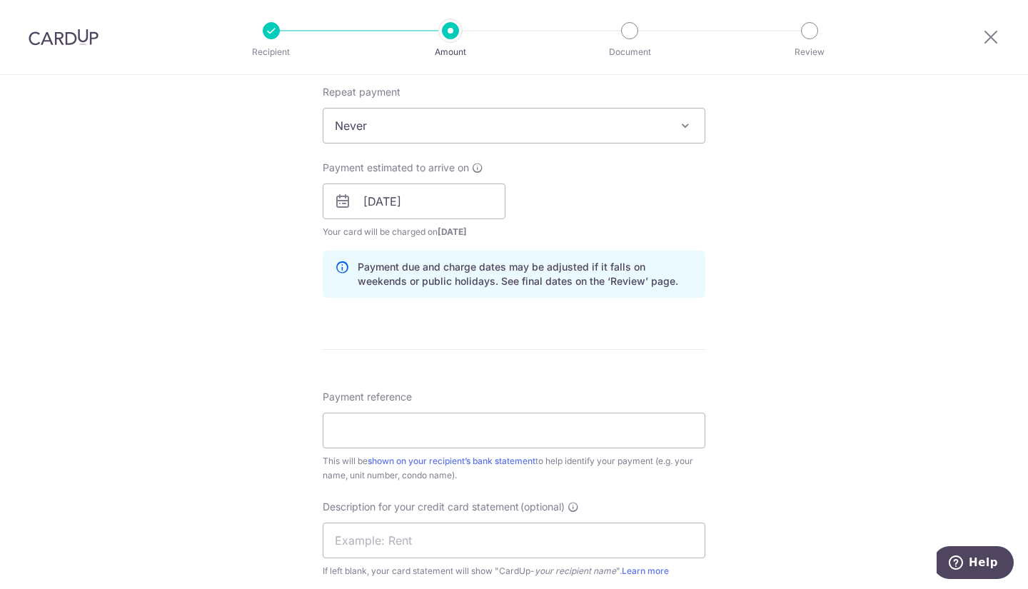
scroll to position [714, 0]
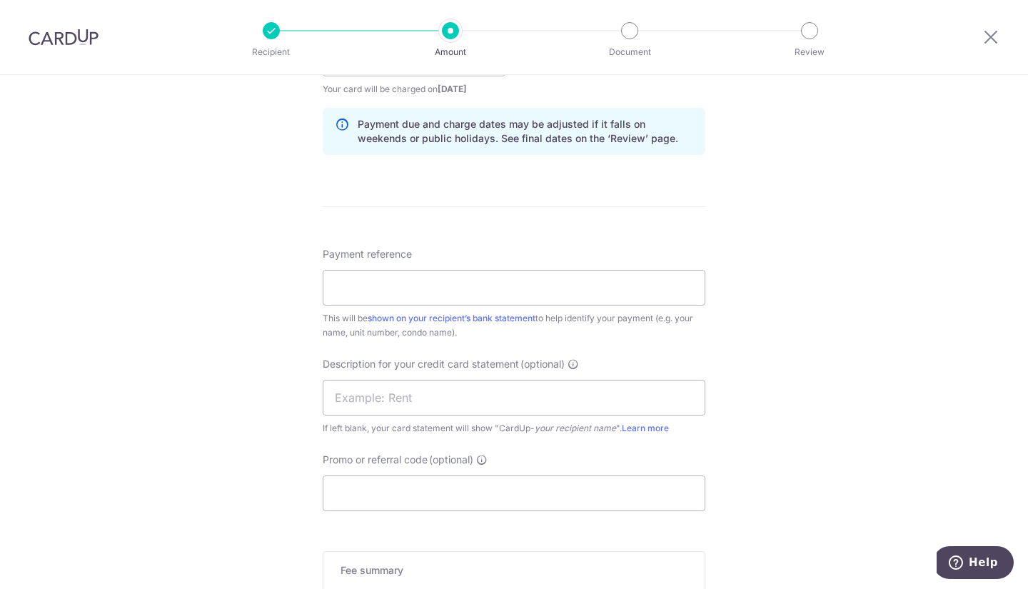
click at [656, 268] on div "Payment reference This will be shown on your recipient’s bank statement to help…" at bounding box center [514, 293] width 383 height 93
click at [636, 284] on input "Payment reference" at bounding box center [514, 288] width 383 height 36
click at [438, 288] on input "Edupedia Rental Jul2024" at bounding box center [514, 288] width 383 height 36
click at [506, 286] on input "Edupedia Rental Oct2024" at bounding box center [514, 288] width 383 height 36
type input "Edupedia Rental Oct2025"
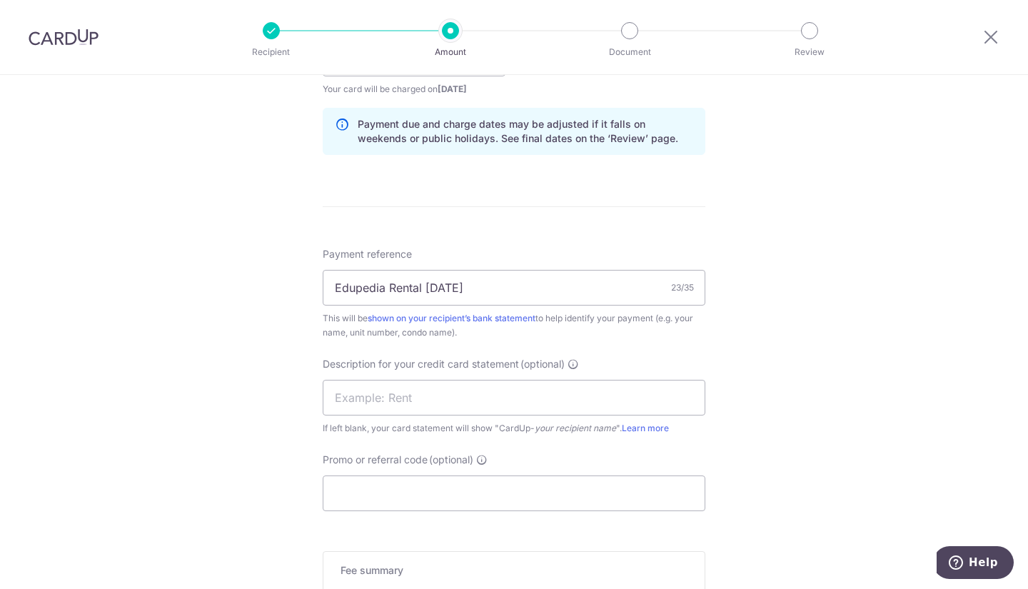
click at [590, 246] on form "Enter payment amount SGD 6,953.33 6953.33 GST (optional) SGD Select Card **** 3…" at bounding box center [514, 97] width 383 height 1285
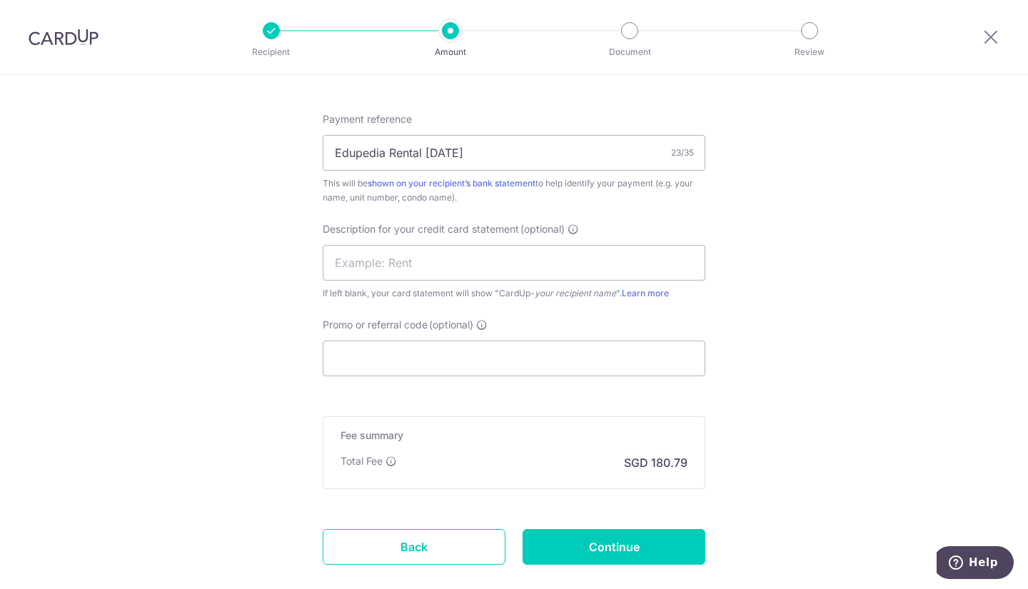
scroll to position [857, 0]
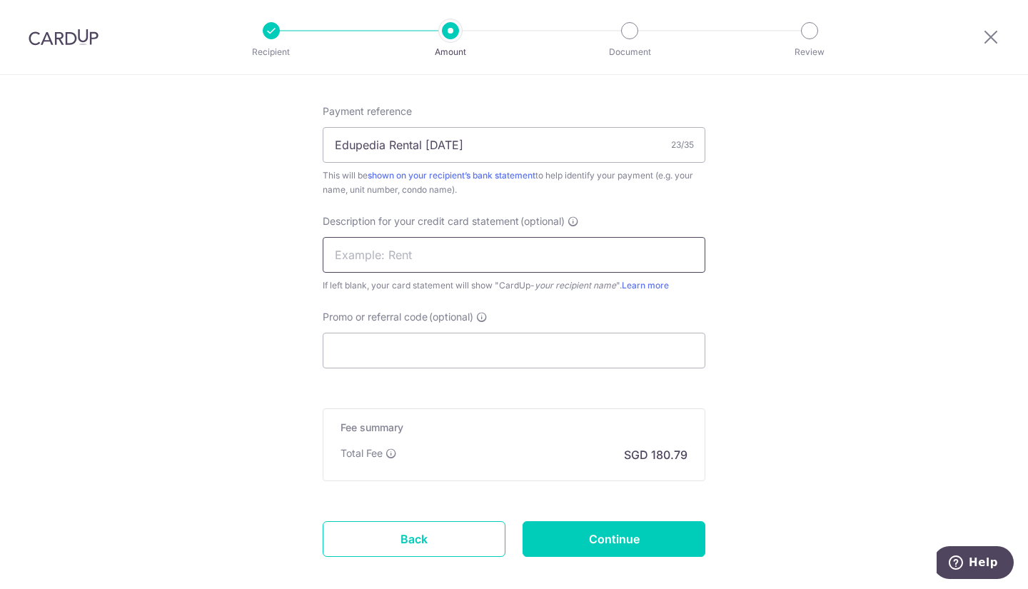
click at [578, 250] on input "text" at bounding box center [514, 255] width 383 height 36
type input "Rent"
click at [420, 351] on input "Promo or referral code (optional)" at bounding box center [514, 351] width 383 height 36
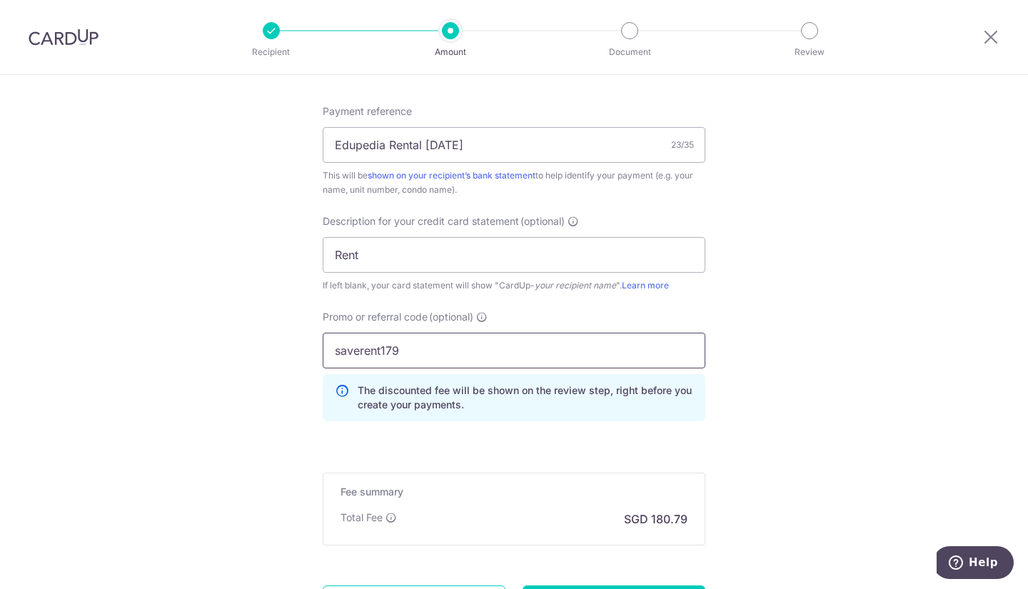
type input "saverent179"
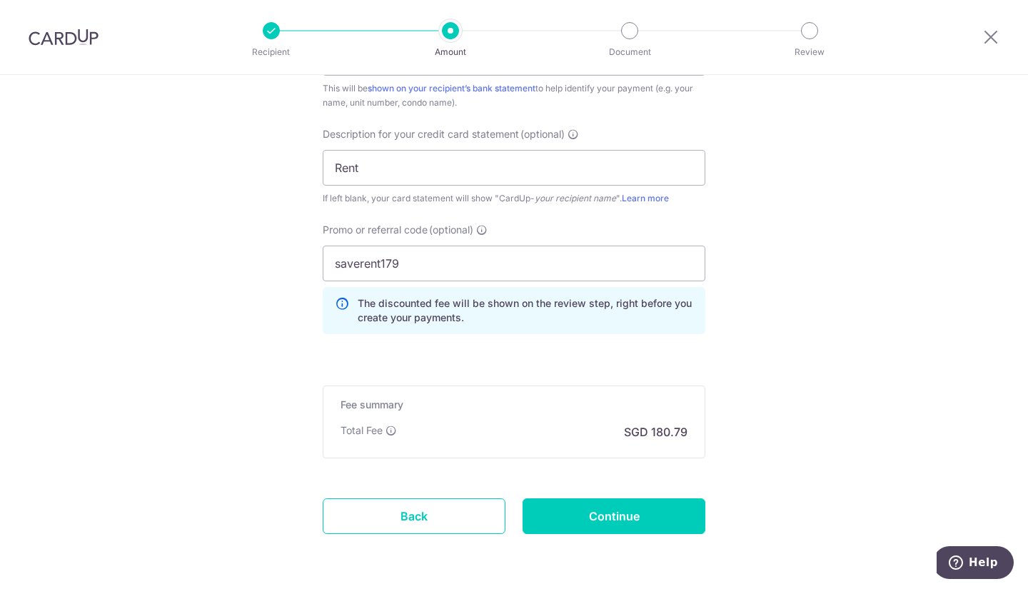
scroll to position [996, 0]
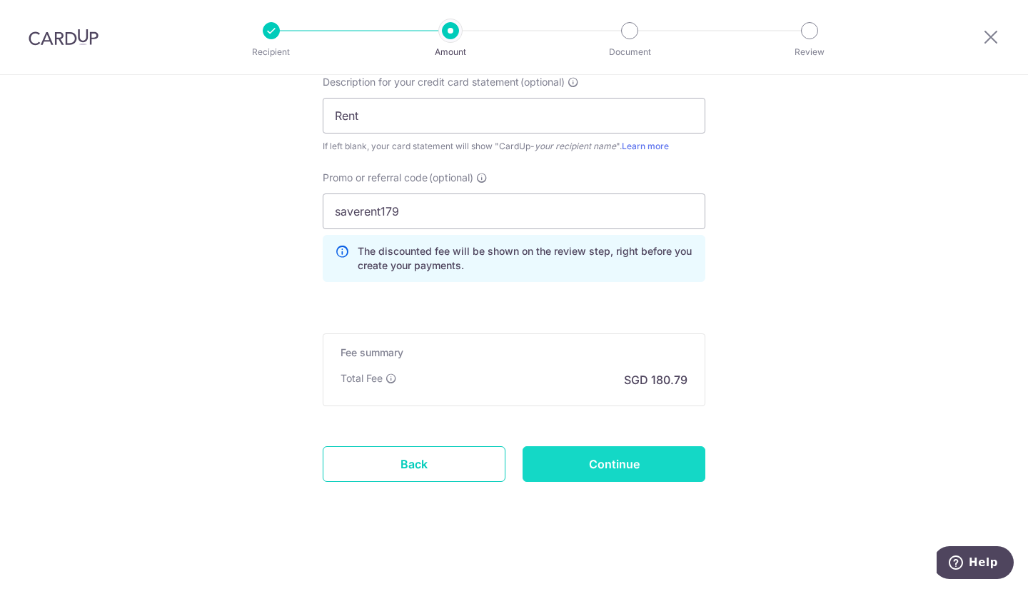
click at [643, 464] on input "Continue" at bounding box center [614, 464] width 183 height 36
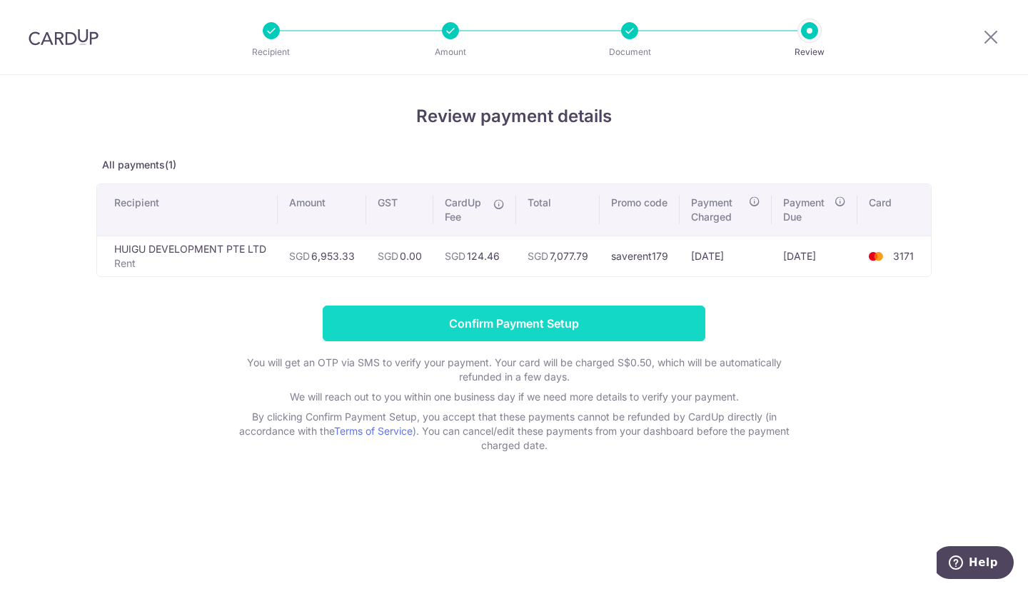
click at [635, 316] on input "Confirm Payment Setup" at bounding box center [514, 324] width 383 height 36
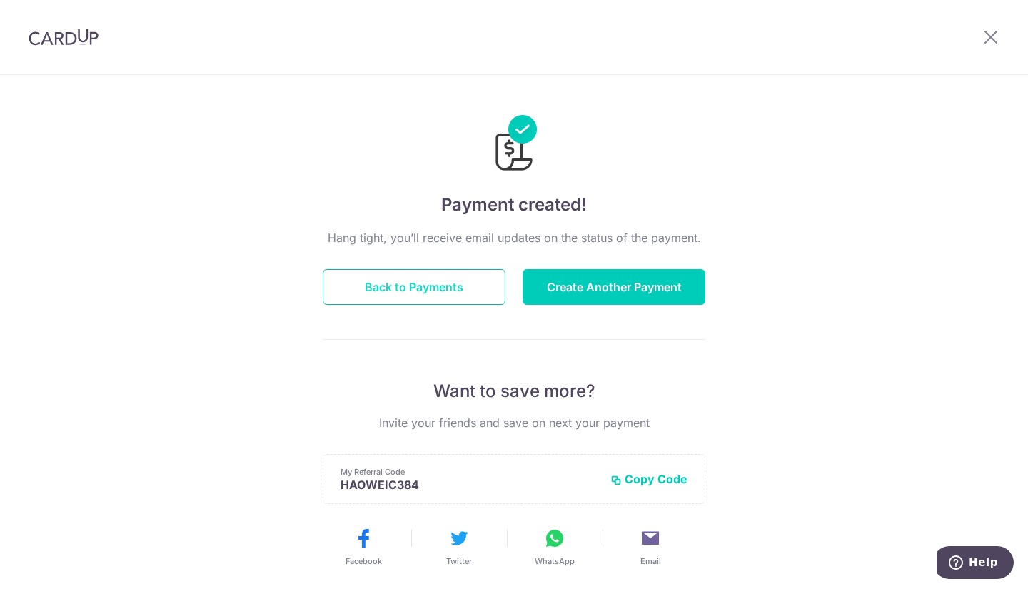
click at [341, 275] on button "Back to Payments" at bounding box center [414, 287] width 183 height 36
